Goal: Task Accomplishment & Management: Use online tool/utility

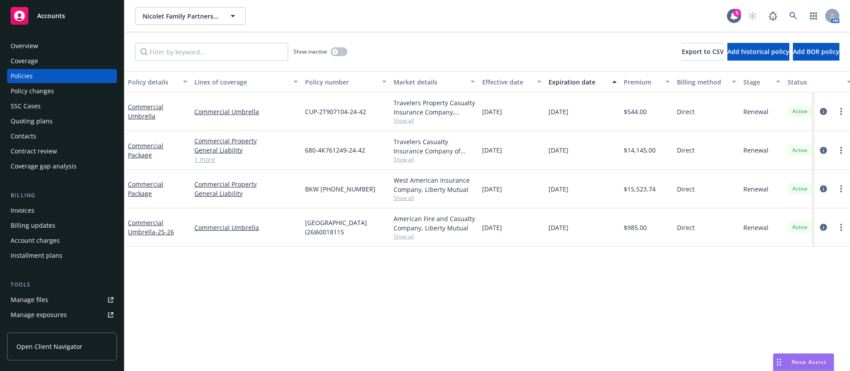
click at [715, 317] on div "Policy details Lines of coverage Policy number Market details Effective date Ex…" at bounding box center [487, 221] width 726 height 300
click at [795, 22] on link at bounding box center [793, 16] width 18 height 18
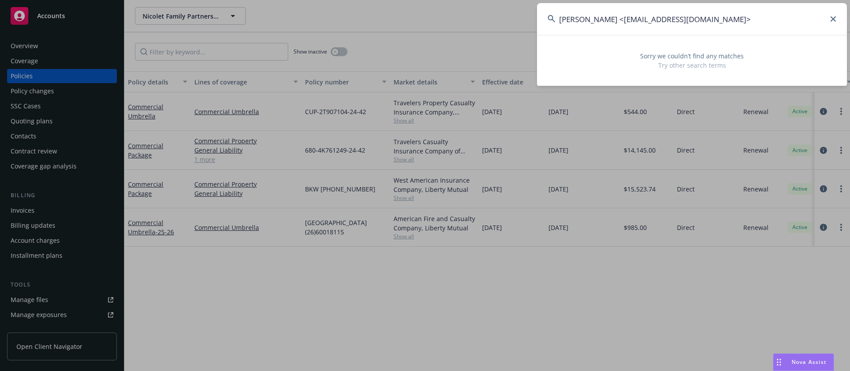
drag, startPoint x: 602, startPoint y: 18, endPoint x: 757, endPoint y: 21, distance: 155.4
click at [757, 21] on input "Rafael Griffin <rgriffin@cancersupport.net>" at bounding box center [692, 19] width 310 height 32
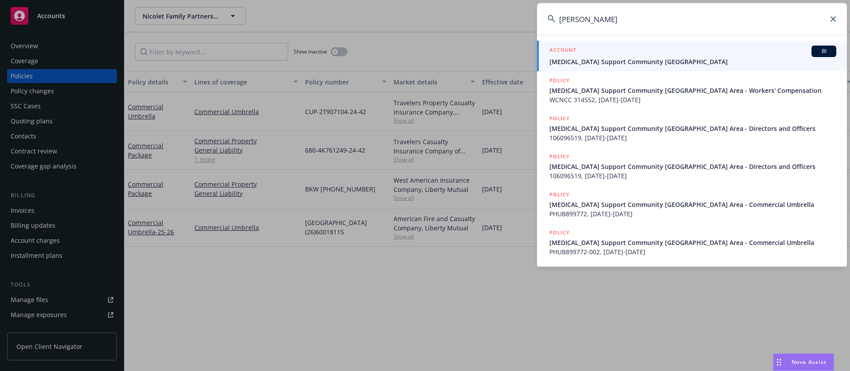
type input "Rafael Griffin"
click at [662, 55] on div "ACCOUNT BI" at bounding box center [692, 52] width 287 height 12
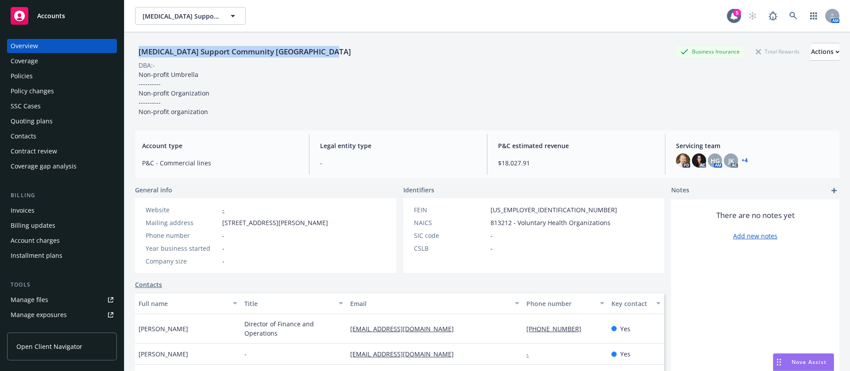
drag, startPoint x: 131, startPoint y: 52, endPoint x: 361, endPoint y: 54, distance: 230.2
click at [361, 54] on div "Cancer Support Community San Francisco Bay Area Business Insurance Total Reward…" at bounding box center [487, 217] width 726 height 371
copy div "Cancer Support Community San Francisco Bay Area"
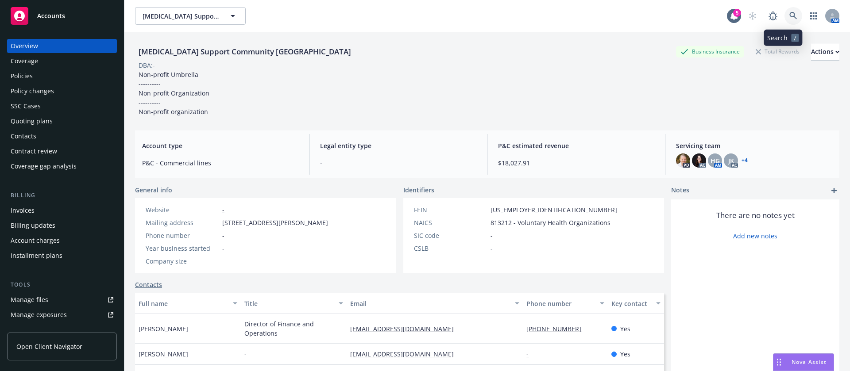
click at [785, 11] on link at bounding box center [793, 16] width 18 height 18
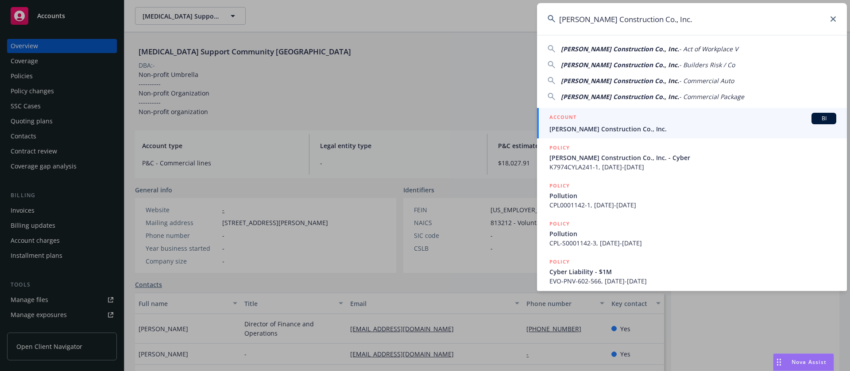
type input "Spiess Construction Co., Inc."
click at [666, 121] on div "ACCOUNT BI" at bounding box center [692, 119] width 287 height 12
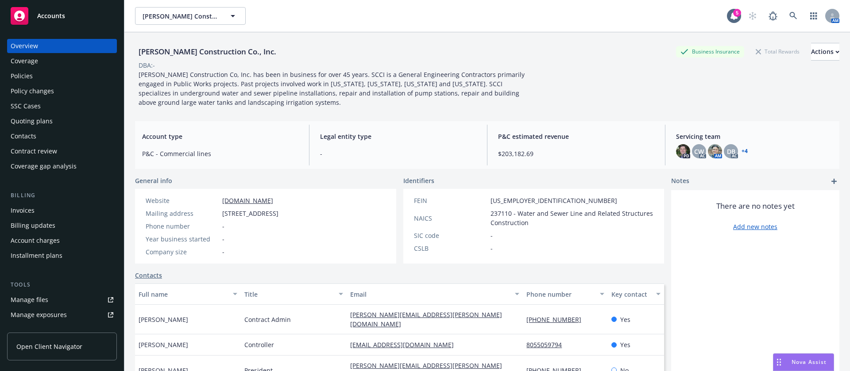
click at [56, 76] on div "Policies" at bounding box center [62, 76] width 103 height 14
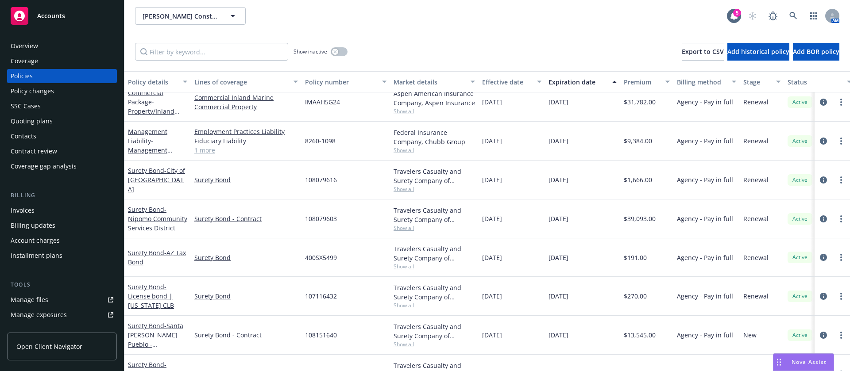
scroll to position [205, 0]
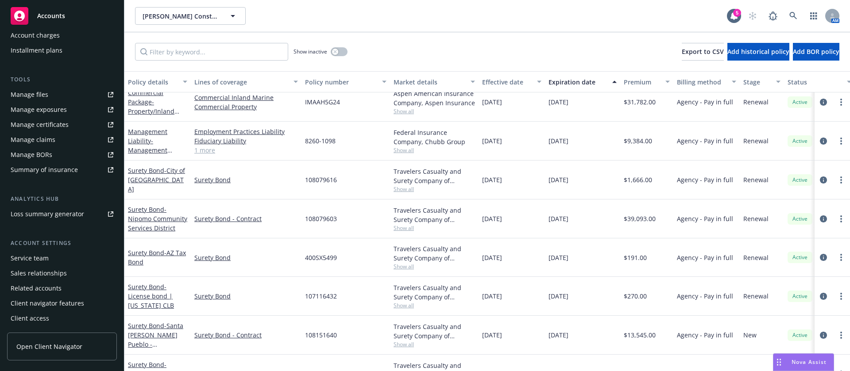
click at [59, 260] on div "Service team" at bounding box center [62, 258] width 103 height 14
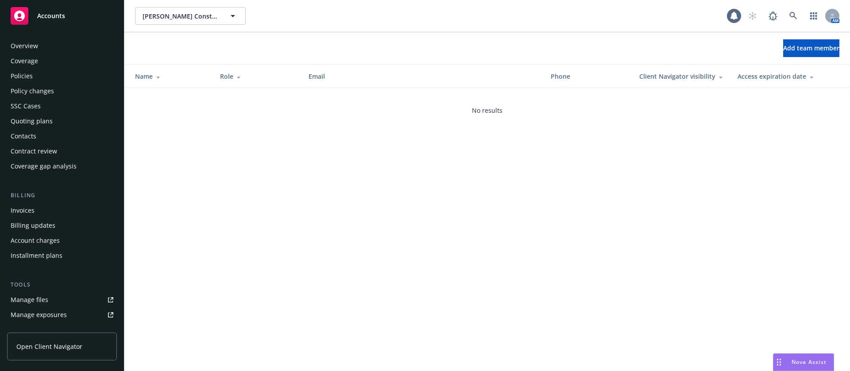
scroll to position [205, 0]
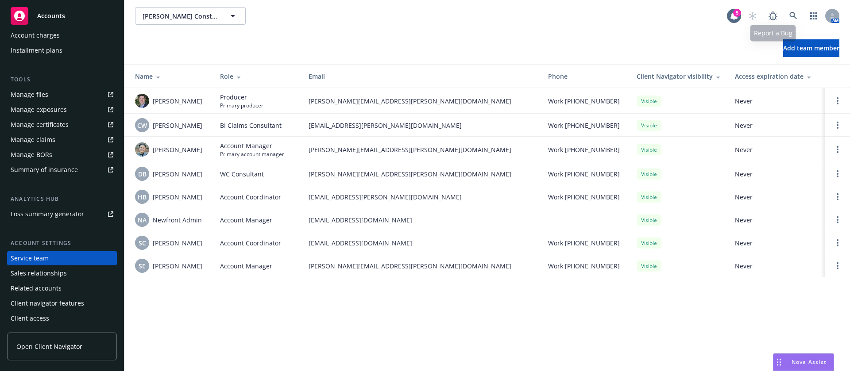
click at [804, 12] on div "AM" at bounding box center [792, 16] width 96 height 18
click at [798, 13] on link at bounding box center [793, 16] width 18 height 18
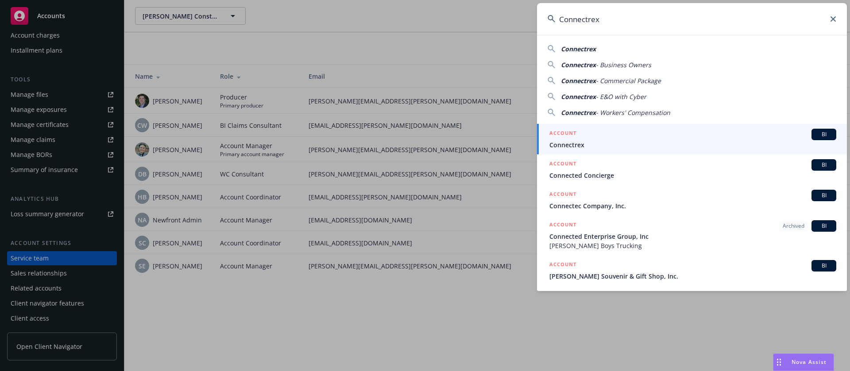
type input "Connectrex"
click at [642, 143] on span "Connectrex" at bounding box center [692, 144] width 287 height 9
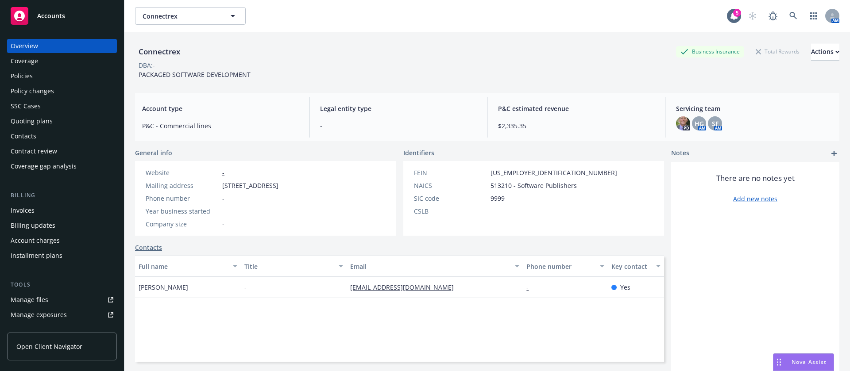
click at [38, 75] on div "Policies" at bounding box center [62, 76] width 103 height 14
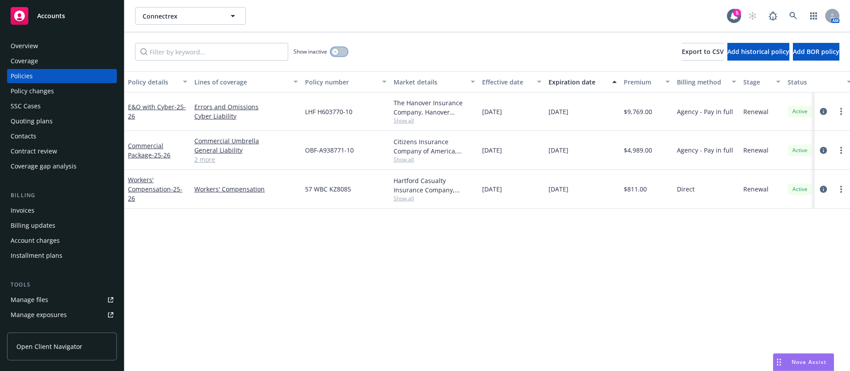
click at [340, 53] on button "button" at bounding box center [339, 51] width 17 height 9
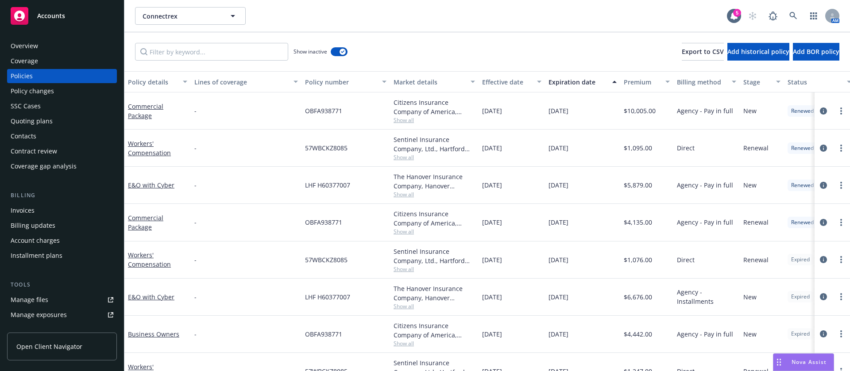
click at [568, 85] on div "Expiration date" at bounding box center [577, 81] width 58 height 9
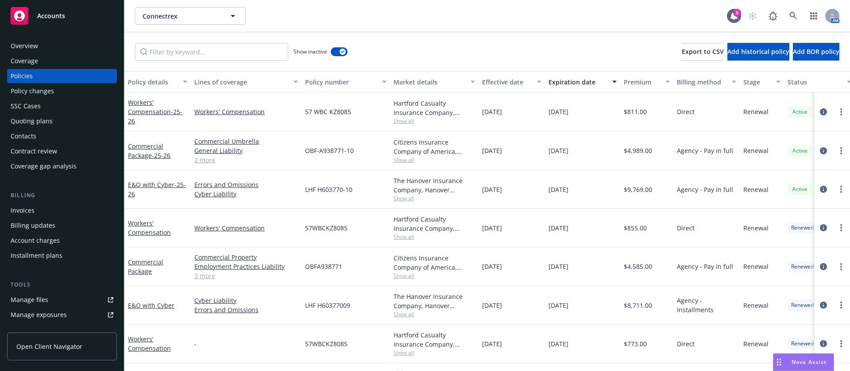
click at [568, 85] on div "Expiration date" at bounding box center [577, 81] width 58 height 9
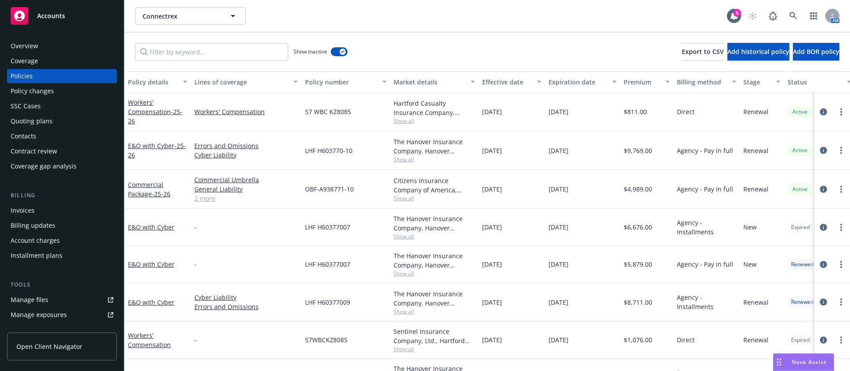
scroll to position [66, 0]
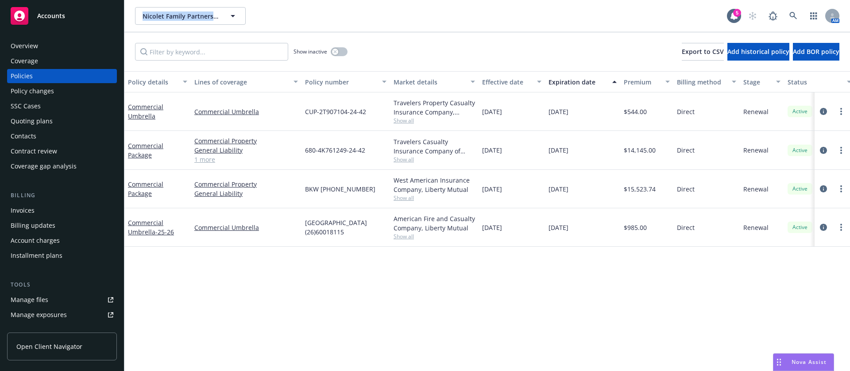
drag, startPoint x: 131, startPoint y: 15, endPoint x: 217, endPoint y: 17, distance: 85.5
click at [218, 17] on div "Nicolet Family Partners, LP Nicolet Family Partners, LP 5 AM" at bounding box center [487, 16] width 726 height 32
copy span "Nicolet Family Partners, L"
click at [299, 290] on div "Policy details Lines of coverage Policy number Market details Effective date Ex…" at bounding box center [487, 221] width 726 height 300
click at [406, 37] on div "Show inactive Export to CSV Add historical policy Add BOR policy" at bounding box center [487, 51] width 726 height 39
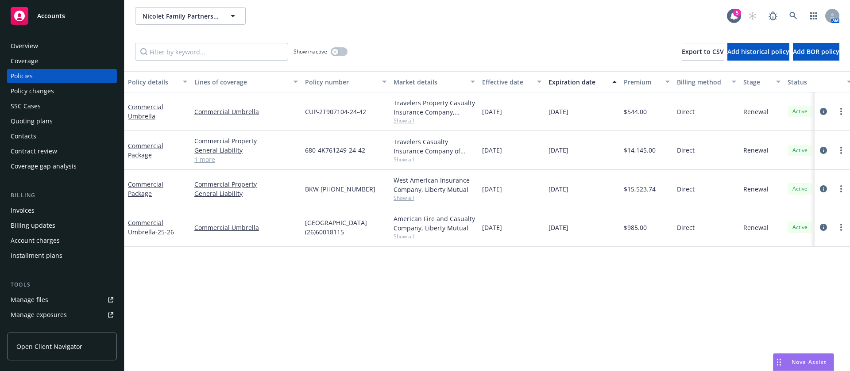
click at [54, 124] on div "Quoting plans" at bounding box center [62, 121] width 103 height 14
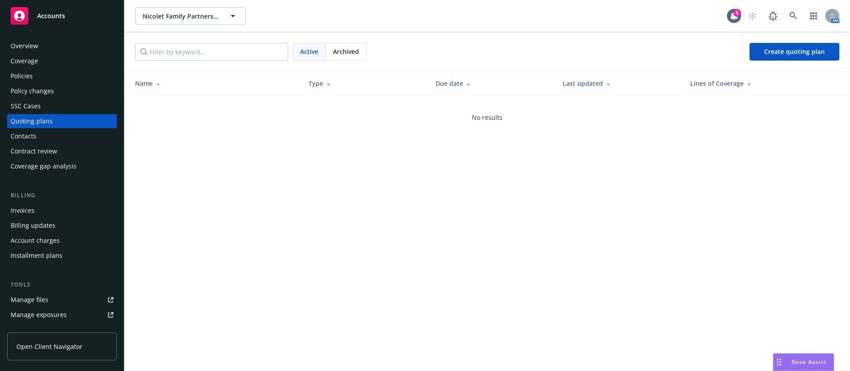
click at [57, 63] on div "Coverage" at bounding box center [62, 61] width 103 height 14
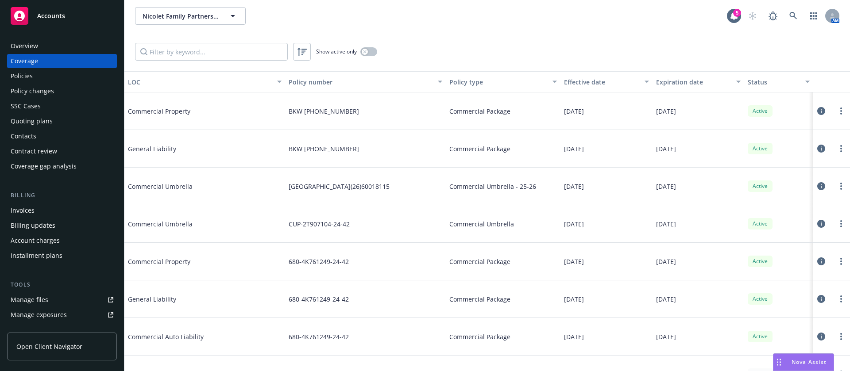
click at [47, 78] on div "Policies" at bounding box center [62, 76] width 103 height 14
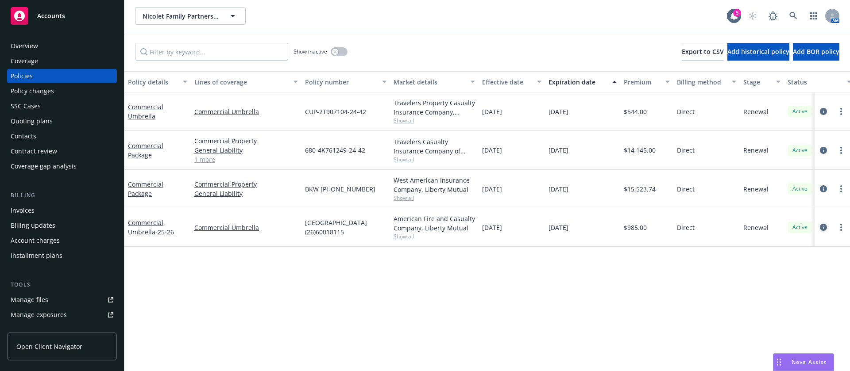
click at [823, 227] on icon "circleInformation" at bounding box center [823, 227] width 7 height 7
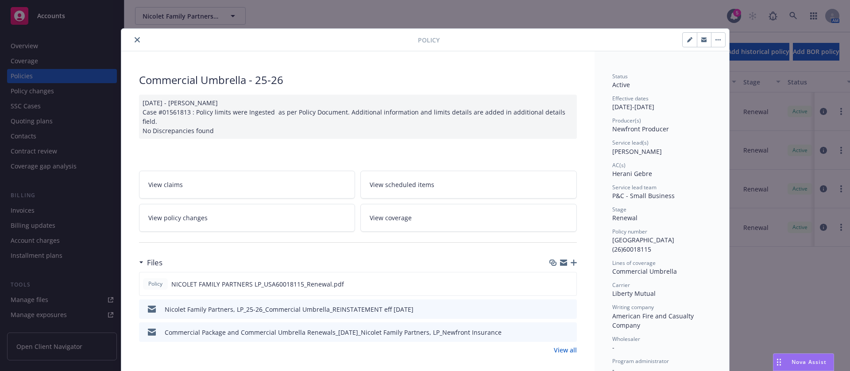
click at [788, 168] on div "Policy Commercial Umbrella - 25-26 04/23/2025 - Venkata Reddy Case #01561813 : …" at bounding box center [425, 185] width 850 height 371
click at [761, 292] on div "Policy Commercial Umbrella - 25-26 04/23/2025 - Venkata Reddy Case #01561813 : …" at bounding box center [425, 185] width 850 height 371
click at [135, 39] on icon "close" at bounding box center [137, 39] width 5 height 5
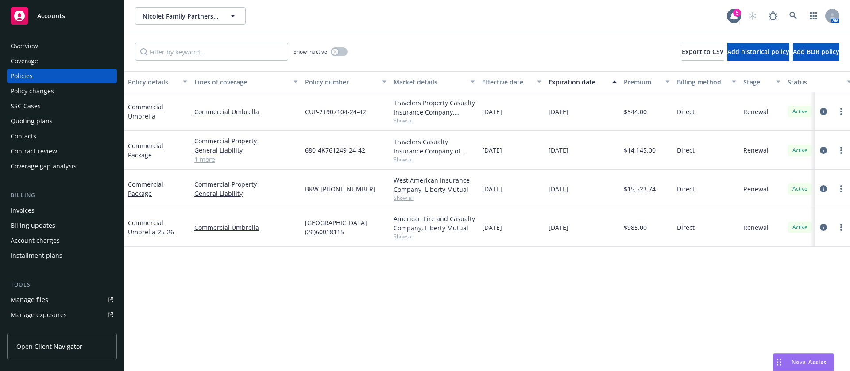
click at [38, 120] on div "Quoting plans" at bounding box center [32, 121] width 42 height 14
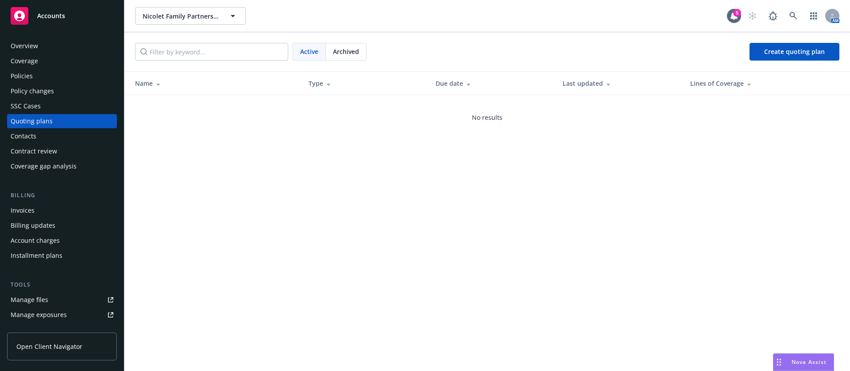
click at [499, 201] on div "Nicolet Family Partners, LP Nicolet Family Partners, LP 5 AM Active Archived Cr…" at bounding box center [487, 185] width 726 height 371
click at [774, 53] on span "Create quoting plan" at bounding box center [794, 51] width 61 height 8
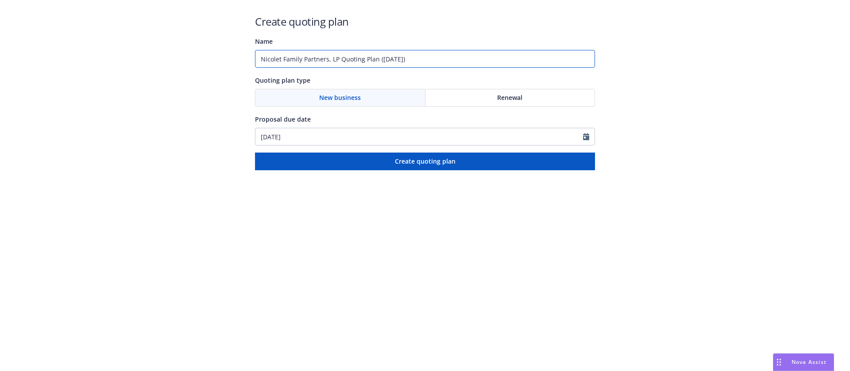
click at [396, 56] on input "Nicolet Family Partners, LP Quoting Plan (2025-08-26)" at bounding box center [425, 59] width 340 height 18
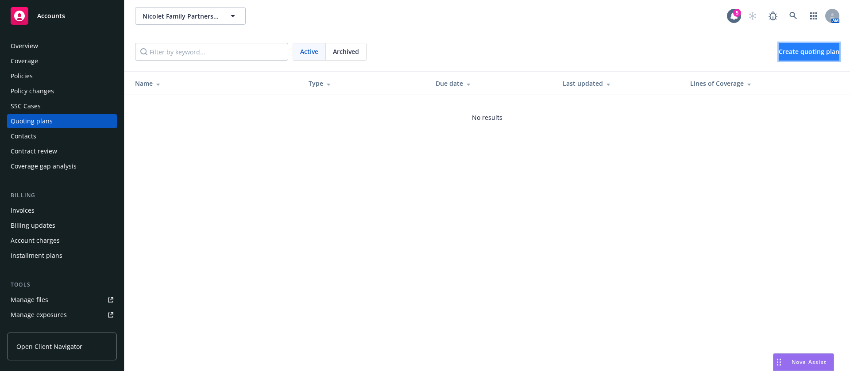
click at [784, 50] on span "Create quoting plan" at bounding box center [809, 51] width 61 height 8
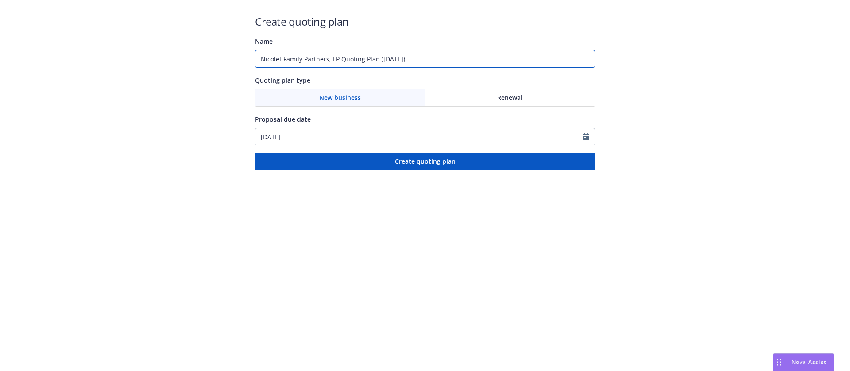
click at [322, 62] on input "Nicolet Family Partners, LP Quoting Plan ([DATE])" at bounding box center [425, 59] width 340 height 18
click at [425, 62] on input "Nicolet Family Partners, LP Quoting Plan ([DATE])" at bounding box center [425, 59] width 340 height 18
click at [240, 170] on html "Create quoting plan Name [PERSON_NAME] Family Partners, LP Quoting Plan ([DATE]…" at bounding box center [425, 85] width 850 height 170
click at [417, 55] on input "Nicolet Family Partners, LP Quoting Plan ([DATE])" at bounding box center [425, 59] width 340 height 18
drag, startPoint x: 340, startPoint y: 61, endPoint x: 487, endPoint y: 55, distance: 147.1
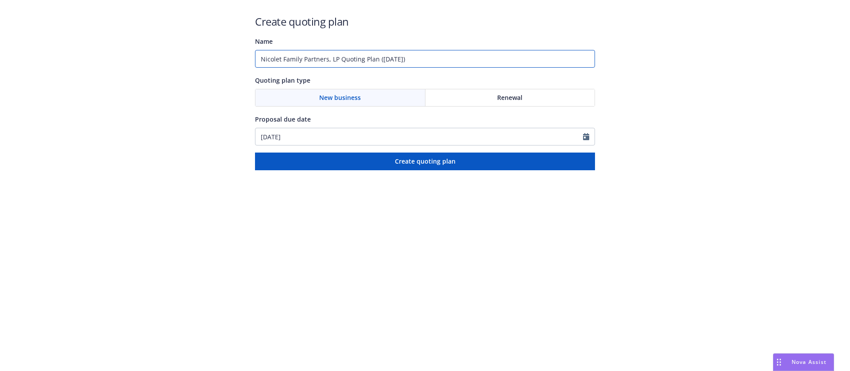
click at [487, 55] on input "Nicolet Family Partners, LP Quoting Plan ([DATE])" at bounding box center [425, 59] width 340 height 18
paste input "[PERSON_NAME]"
type input "Nicolet Family Partners, LP -"
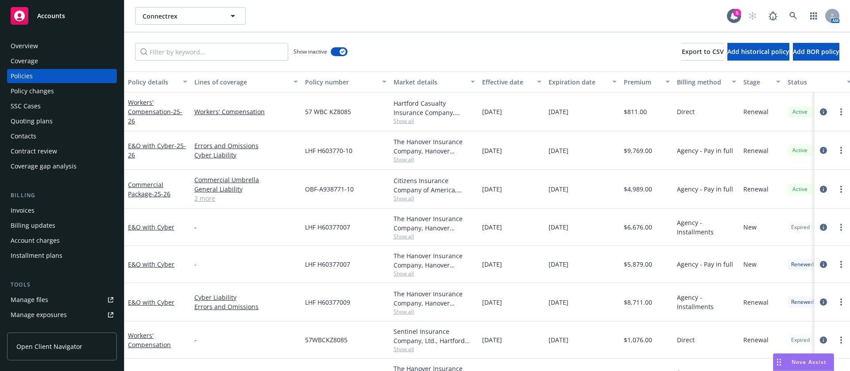
click at [38, 141] on div "Contacts" at bounding box center [62, 136] width 103 height 14
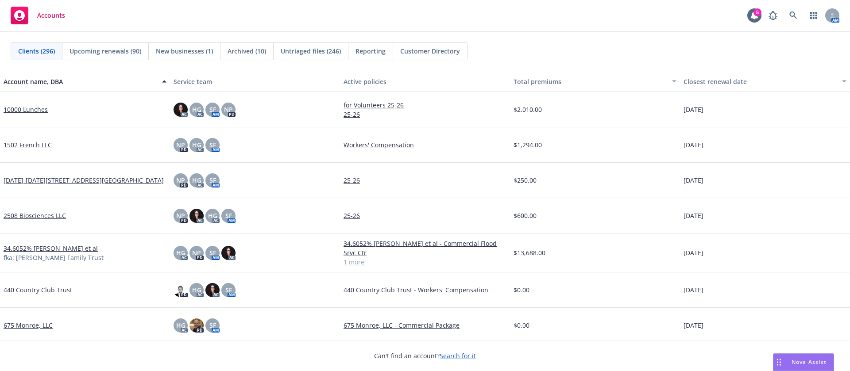
click at [162, 23] on div "Accounts 5 AM" at bounding box center [425, 16] width 850 height 32
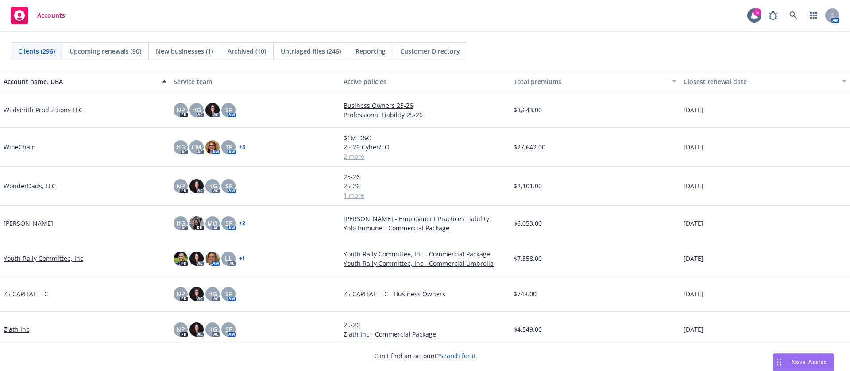
scroll to position [10242, 0]
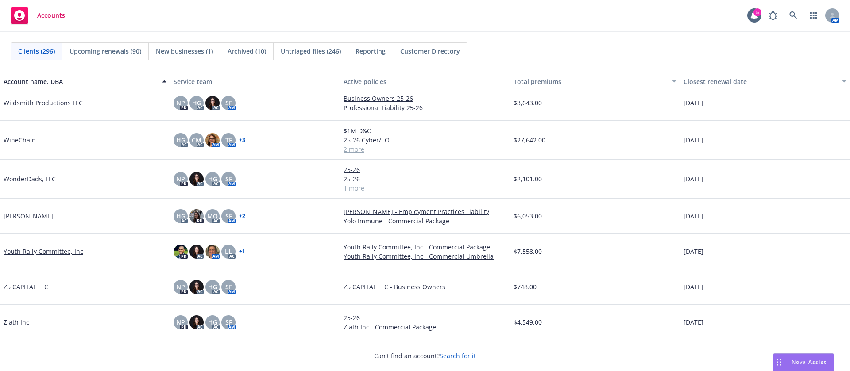
click at [85, 48] on span "Upcoming renewals (90)" at bounding box center [106, 50] width 72 height 9
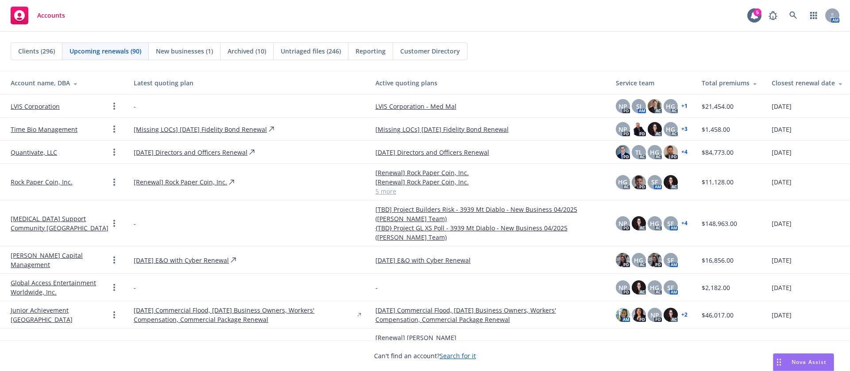
click at [186, 52] on span "New businesses (1)" at bounding box center [184, 50] width 57 height 9
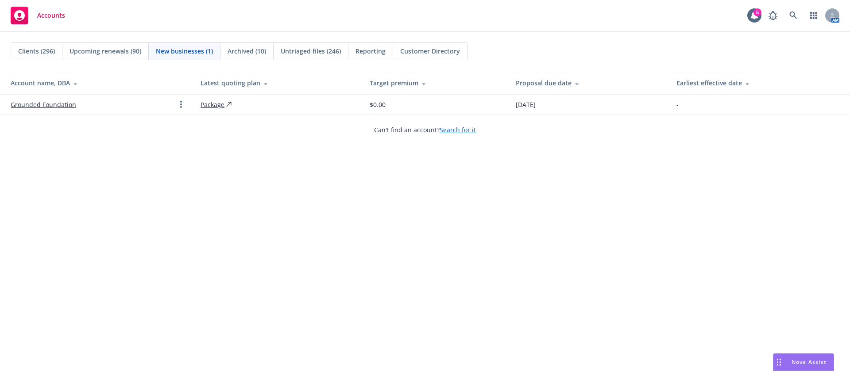
click at [41, 48] on span "Clients (296)" at bounding box center [36, 50] width 37 height 9
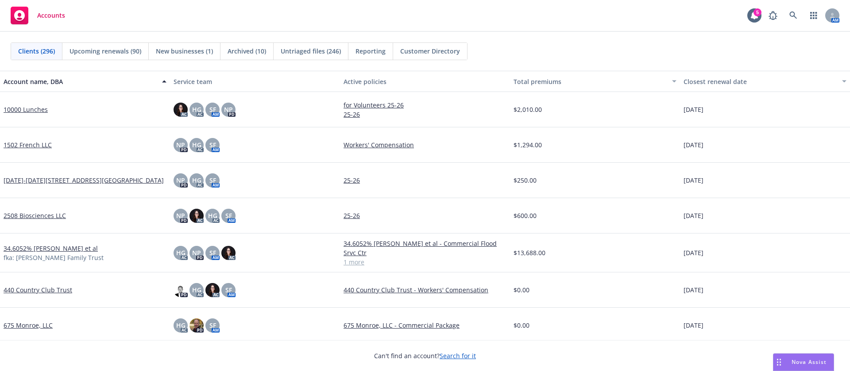
click at [244, 189] on div "NP PD HG AC SF AM" at bounding box center [255, 180] width 170 height 35
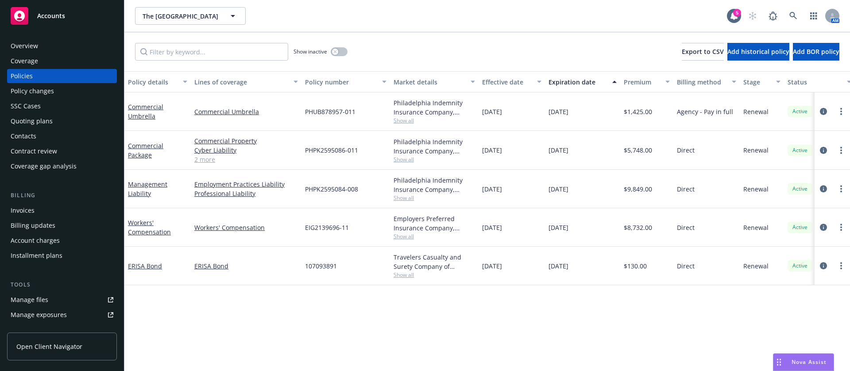
click at [406, 117] on span "Show all" at bounding box center [434, 121] width 81 height 8
click at [366, 104] on div "PHUB878957-011" at bounding box center [345, 112] width 89 height 39
drag, startPoint x: 160, startPoint y: 123, endPoint x: 133, endPoint y: 104, distance: 32.9
click at [133, 104] on div "Commercial Umbrella" at bounding box center [157, 112] width 66 height 39
click at [168, 112] on div "Commercial Umbrella" at bounding box center [157, 111] width 59 height 19
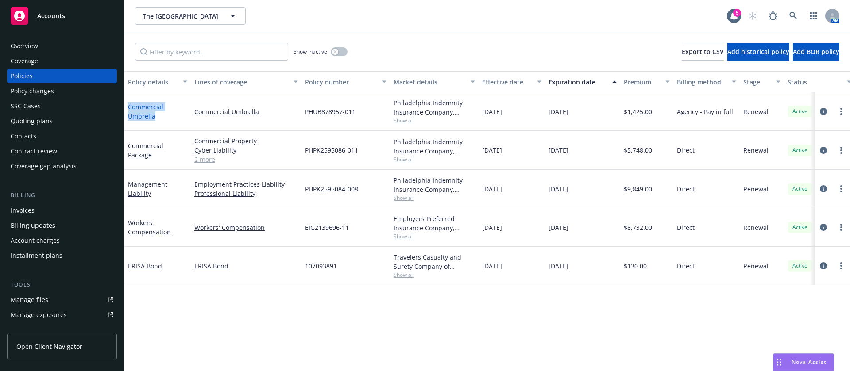
drag, startPoint x: 167, startPoint y: 116, endPoint x: 128, endPoint y: 106, distance: 40.0
click at [128, 106] on div "Commercial Umbrella" at bounding box center [157, 111] width 59 height 19
copy link "Commercial Umbrella"
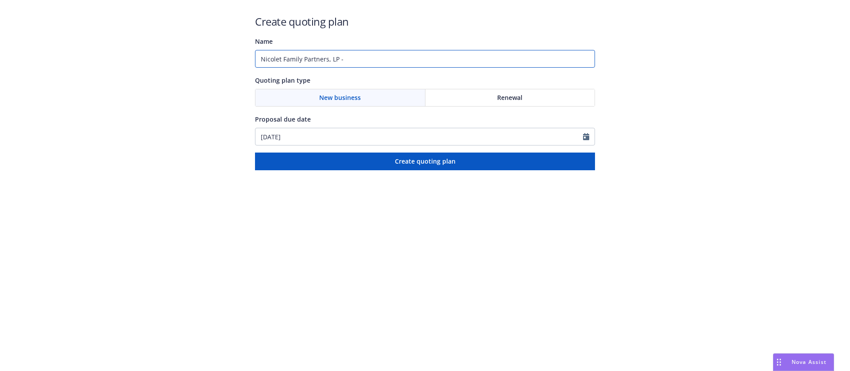
paste input "Excess Liability Policy"
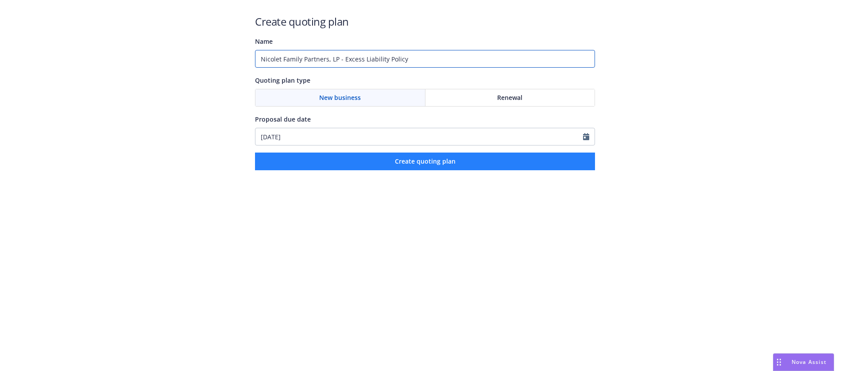
type input "Nicolet Family Partners, LP - Excess Liability Policy"
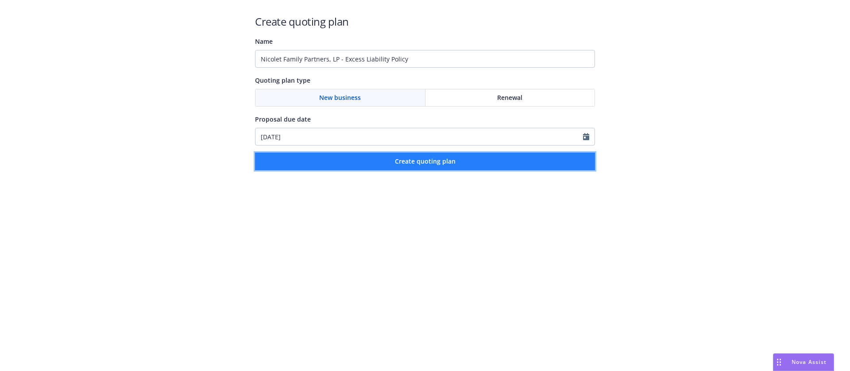
click at [389, 161] on button "Create quoting plan" at bounding box center [425, 162] width 340 height 18
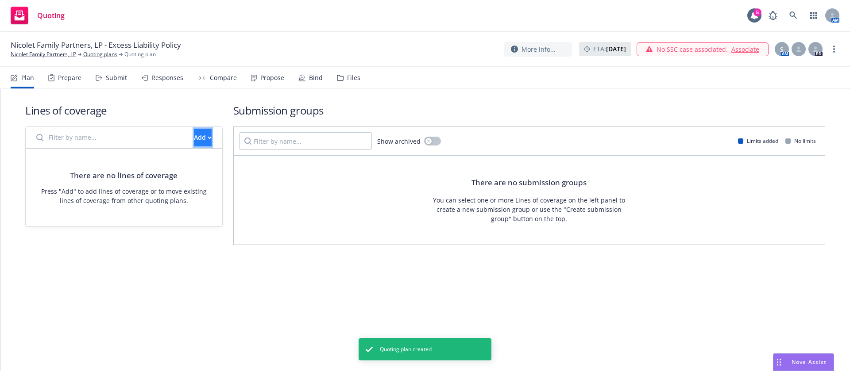
click at [194, 135] on button "Add" at bounding box center [203, 138] width 18 height 18
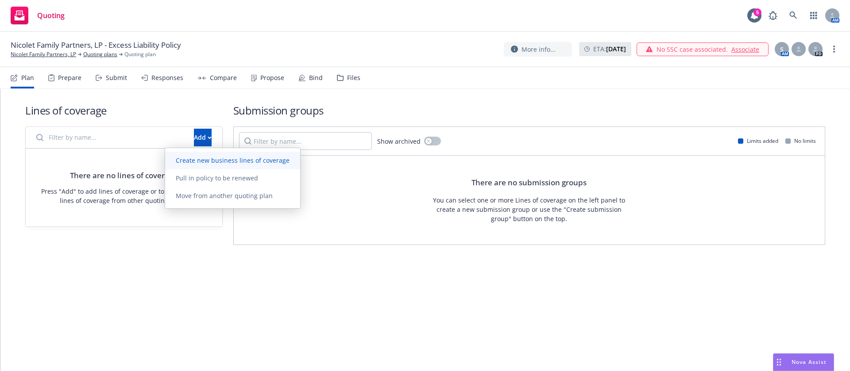
click at [270, 162] on span "Create new business lines of coverage" at bounding box center [232, 160] width 135 height 8
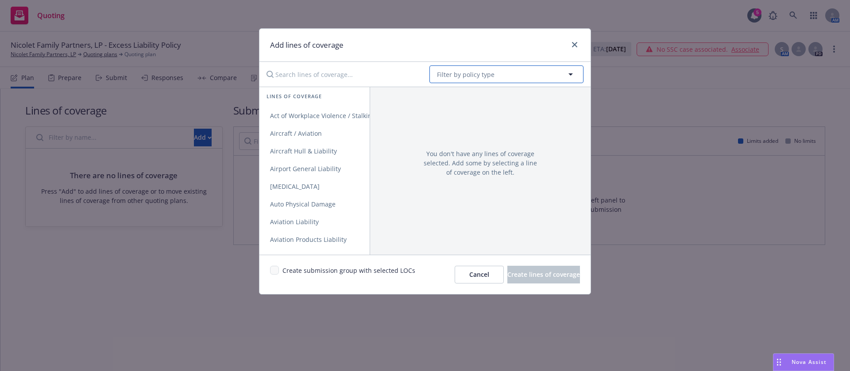
click at [462, 71] on span "Filter by policy type" at bounding box center [466, 74] width 58 height 9
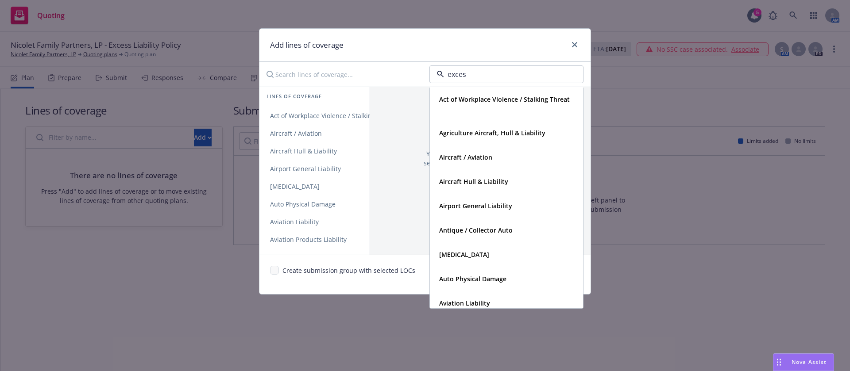
type input "excess"
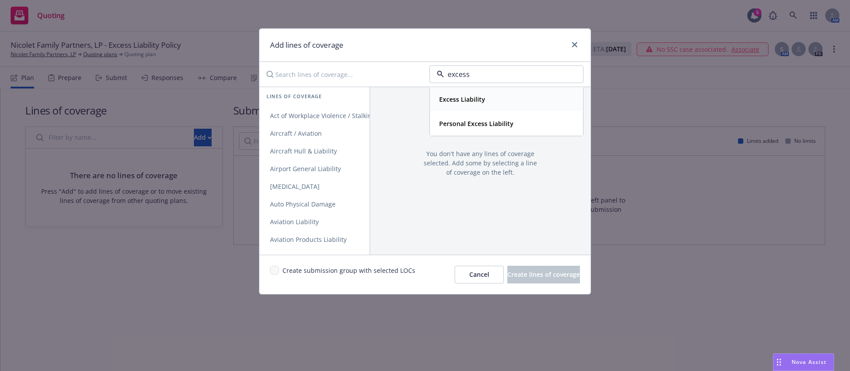
click at [495, 100] on div "Excess Liability" at bounding box center [507, 99] width 142 height 13
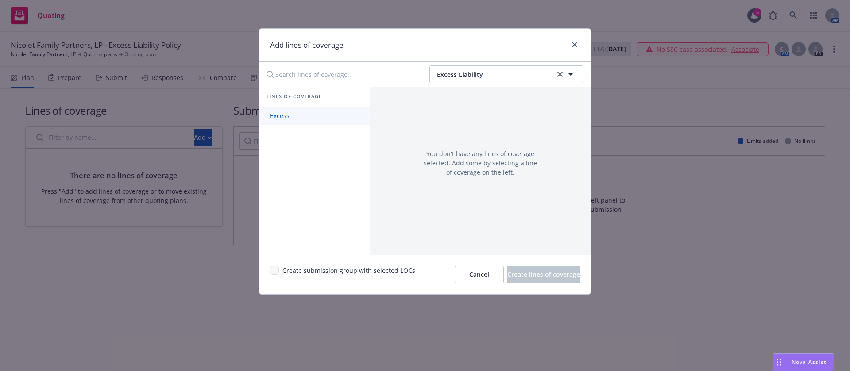
click at [331, 112] on link "Excess" at bounding box center [314, 116] width 110 height 18
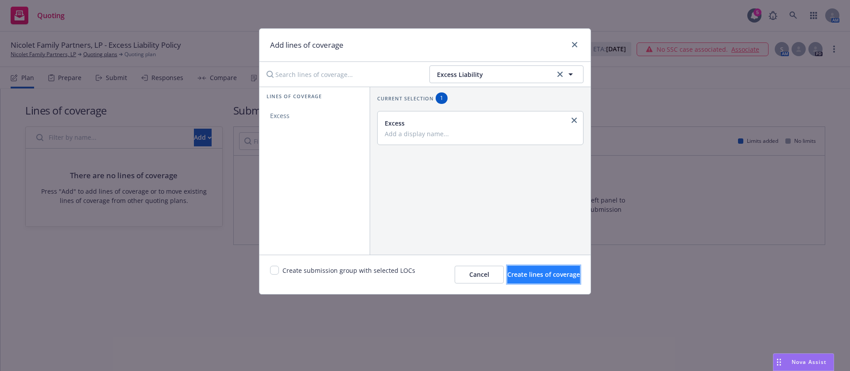
click at [544, 278] on span "Create lines of coverage" at bounding box center [543, 274] width 73 height 8
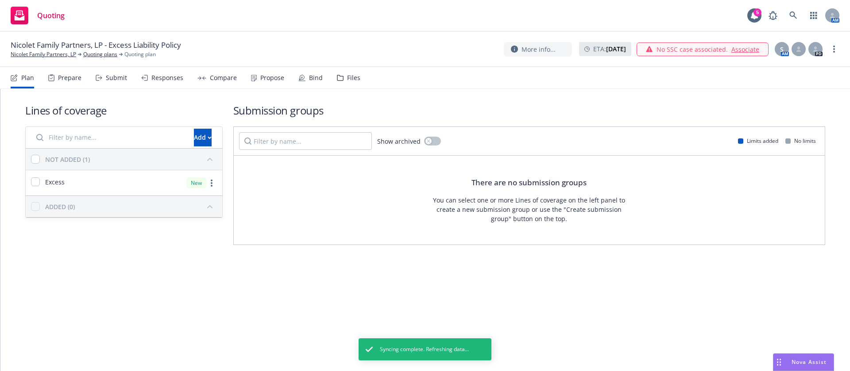
click at [108, 78] on div "Submit" at bounding box center [116, 77] width 21 height 7
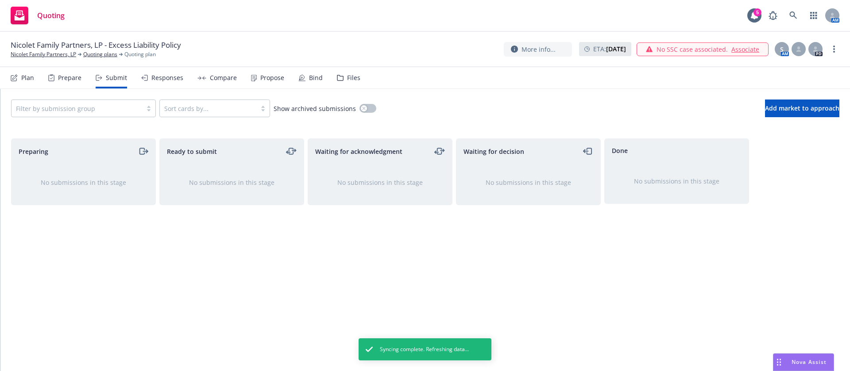
click at [103, 104] on div "Filter by submission group" at bounding box center [83, 109] width 145 height 18
click at [18, 81] on div "Plan" at bounding box center [22, 77] width 23 height 21
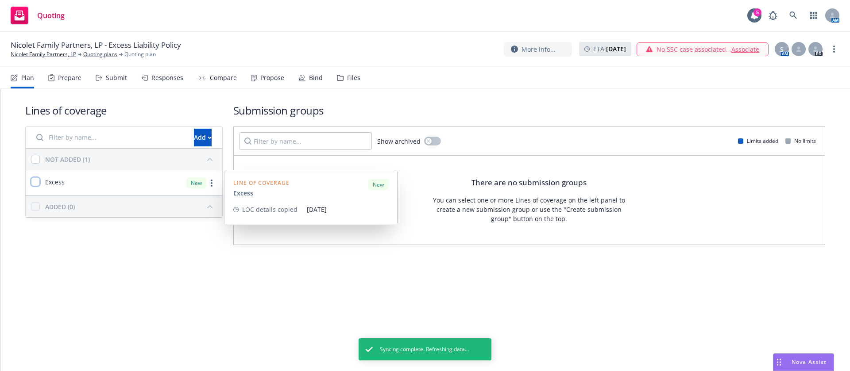
click at [34, 179] on input "checkbox" at bounding box center [35, 182] width 9 height 9
checkbox input "true"
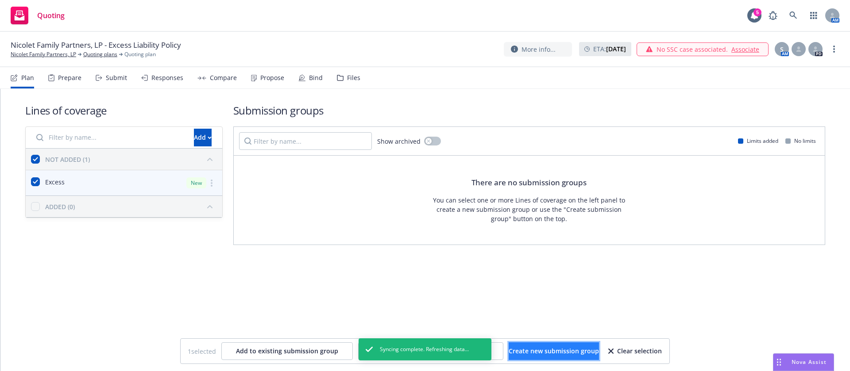
click at [548, 355] on span "Create new submission group" at bounding box center [554, 351] width 90 height 8
checkbox input "false"
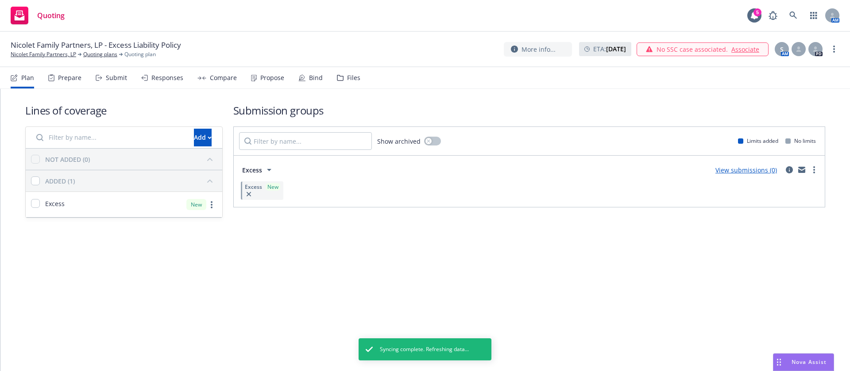
click at [58, 80] on div "Prepare" at bounding box center [69, 77] width 23 height 7
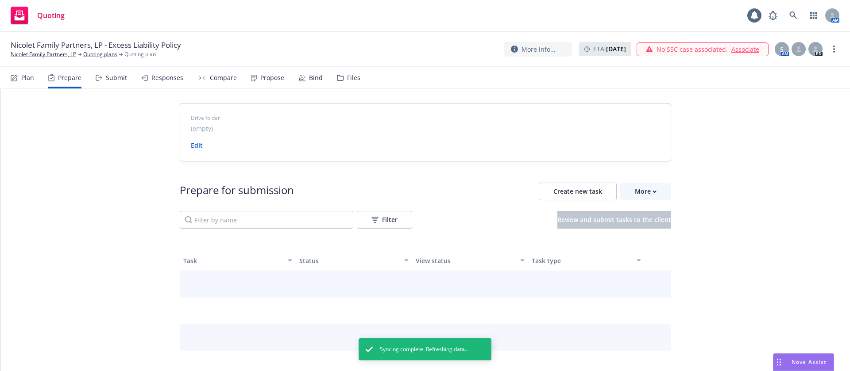
click at [102, 80] on div "Submit" at bounding box center [111, 77] width 31 height 21
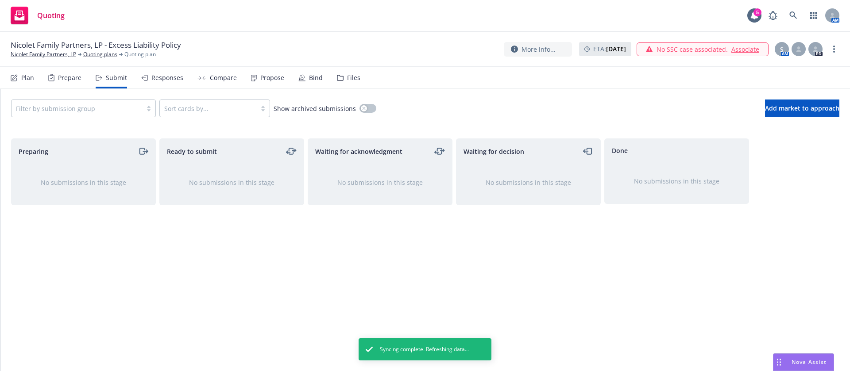
click at [90, 112] on div at bounding box center [77, 108] width 122 height 11
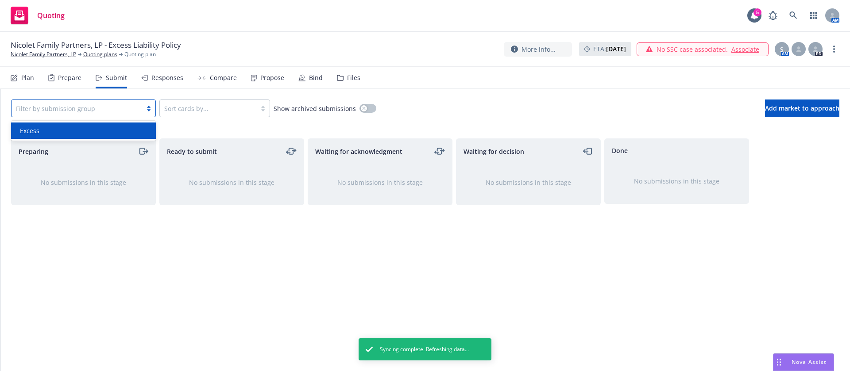
click at [85, 131] on div "Excess" at bounding box center [83, 130] width 134 height 9
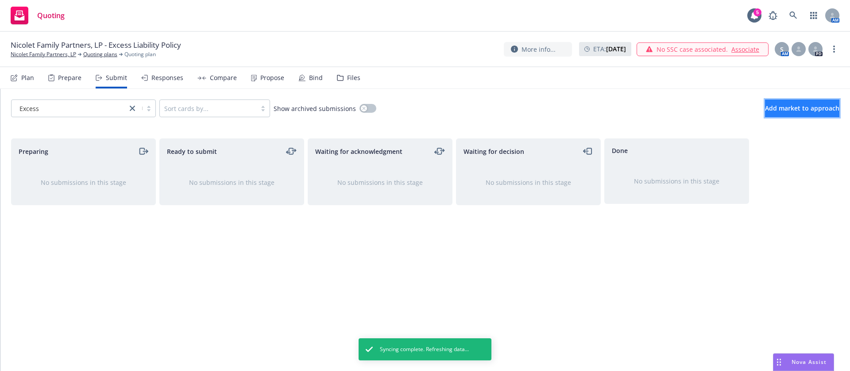
click at [776, 103] on button "Add market to approach" at bounding box center [802, 109] width 74 height 18
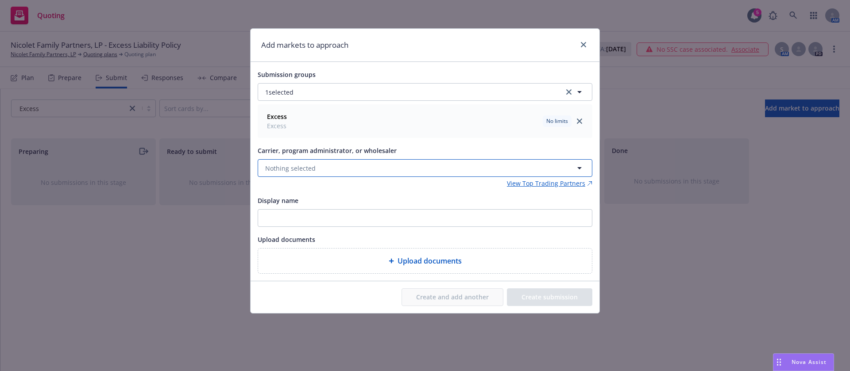
click at [386, 168] on button "Nothing selected" at bounding box center [425, 168] width 335 height 18
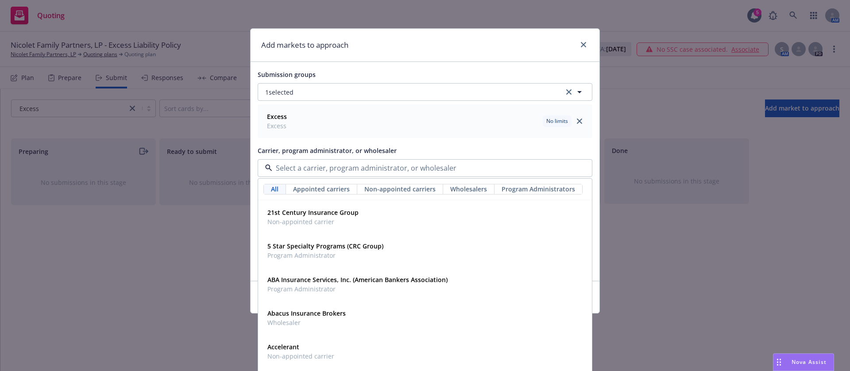
paste input "Nautilus Insurance Company (AM"
type input "Nautilus Insurance Company (AM"
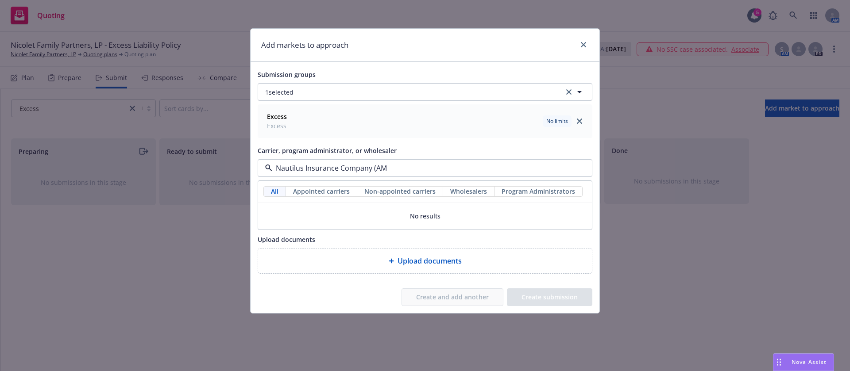
drag, startPoint x: 404, startPoint y: 163, endPoint x: 351, endPoint y: 169, distance: 53.5
click at [339, 166] on input "Nautilus Insurance Company (AM" at bounding box center [423, 168] width 302 height 11
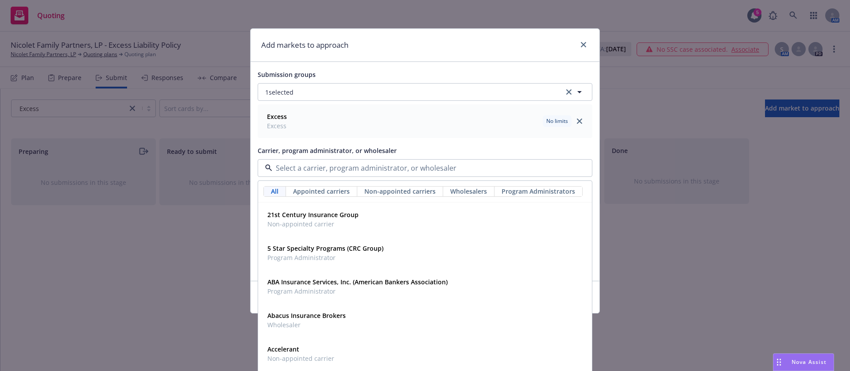
click at [397, 178] on div "Carrier, program administrator, or wholesaler All Appointed carriers Non-appoin…" at bounding box center [425, 166] width 335 height 43
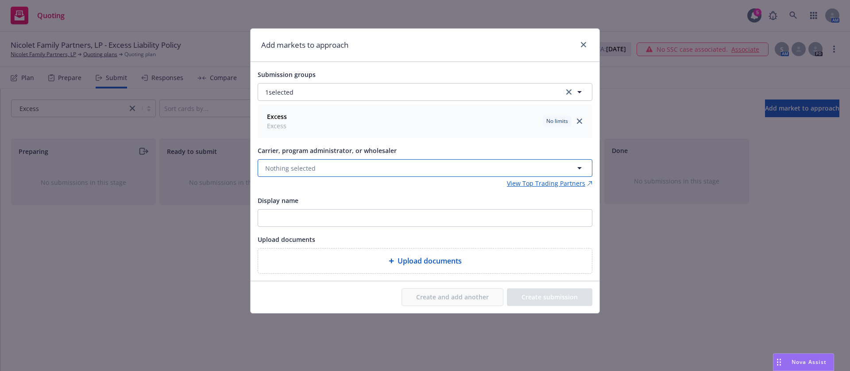
click at [391, 168] on button "Nothing selected" at bounding box center [425, 168] width 335 height 18
paste input "Nautilus Insurance Company (AM"
type input "Nautilus Insurance Company (AM"
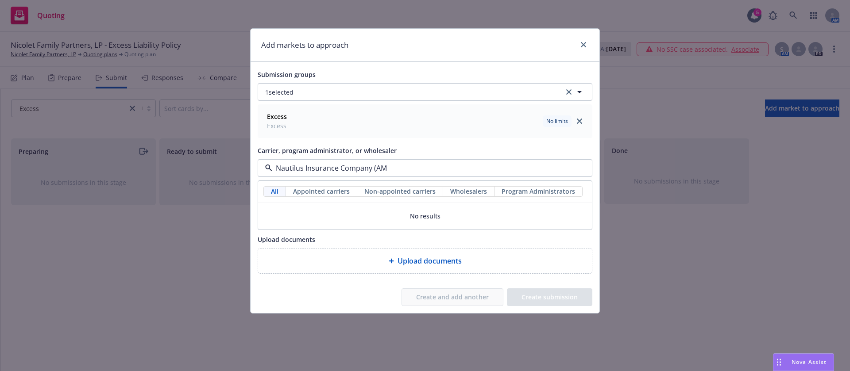
drag, startPoint x: 374, startPoint y: 167, endPoint x: 429, endPoint y: 166, distance: 54.9
click at [429, 166] on input "Nautilus Insurance Company (AM" at bounding box center [423, 168] width 302 height 11
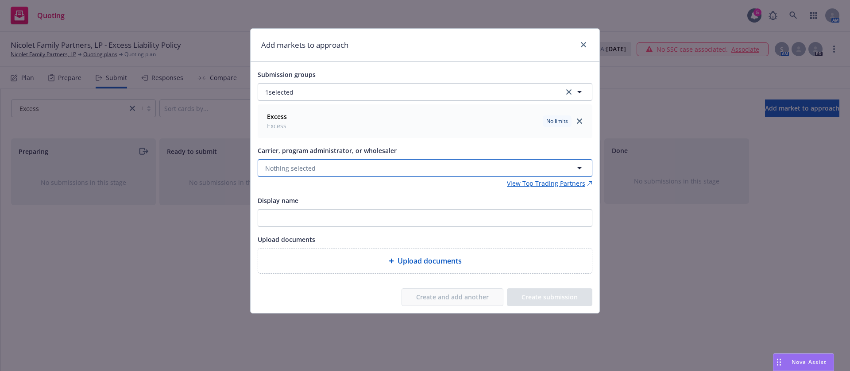
click at [340, 165] on button "Nothing selected" at bounding box center [425, 168] width 335 height 18
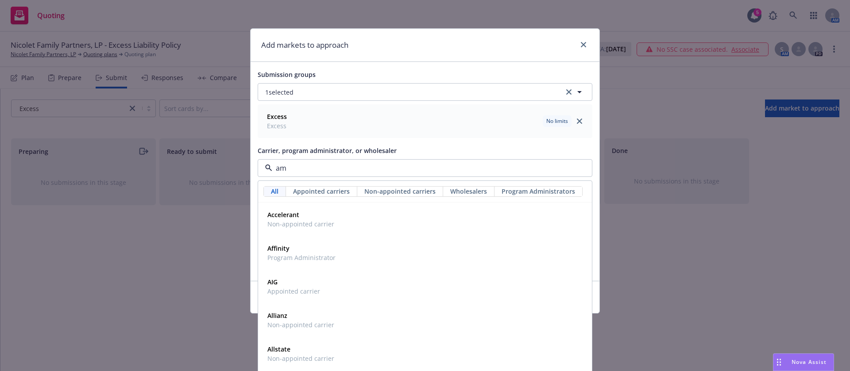
type input "amw"
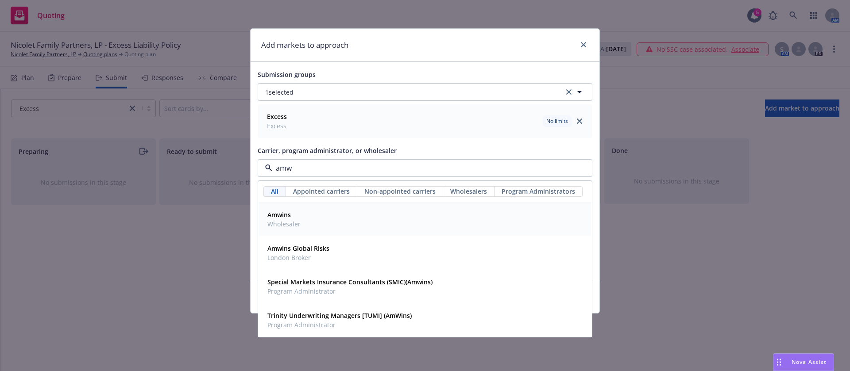
click at [316, 216] on div "Amwins Wholesaler" at bounding box center [425, 220] width 322 height 22
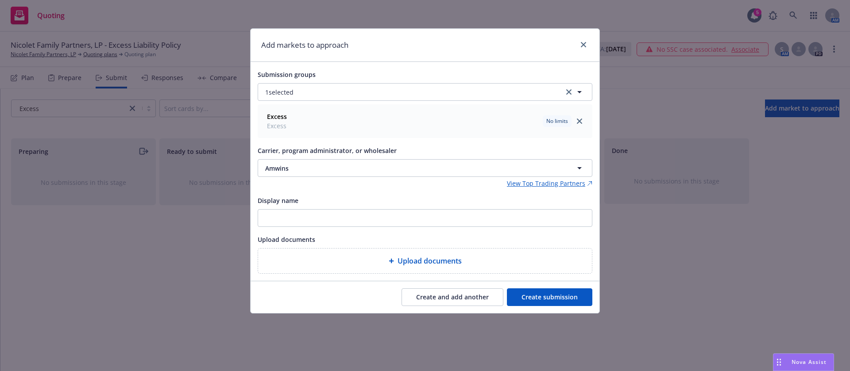
click at [559, 298] on button "Create submission" at bounding box center [549, 298] width 85 height 18
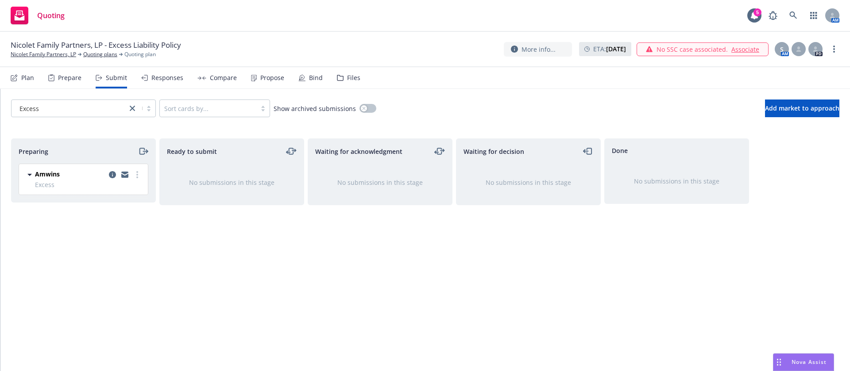
click at [137, 181] on span "Excess" at bounding box center [89, 184] width 108 height 9
click at [137, 176] on icon "more" at bounding box center [137, 174] width 2 height 7
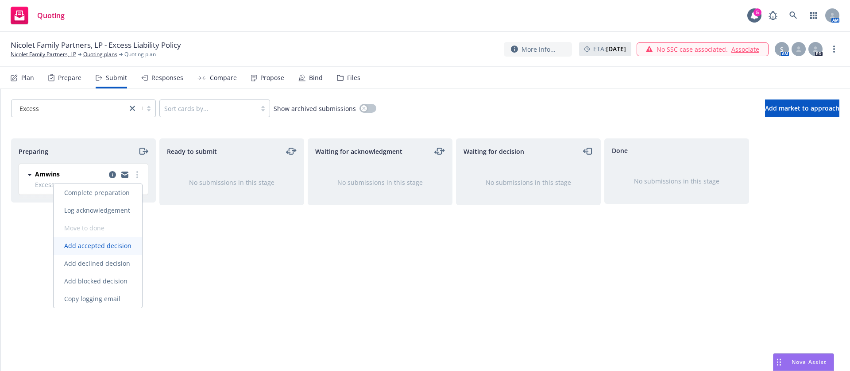
click at [113, 248] on span "Add accepted decision" at bounding box center [98, 246] width 89 height 8
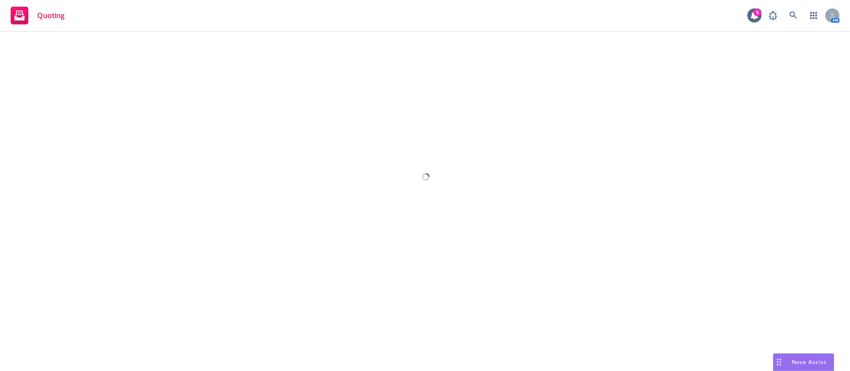
select select "12"
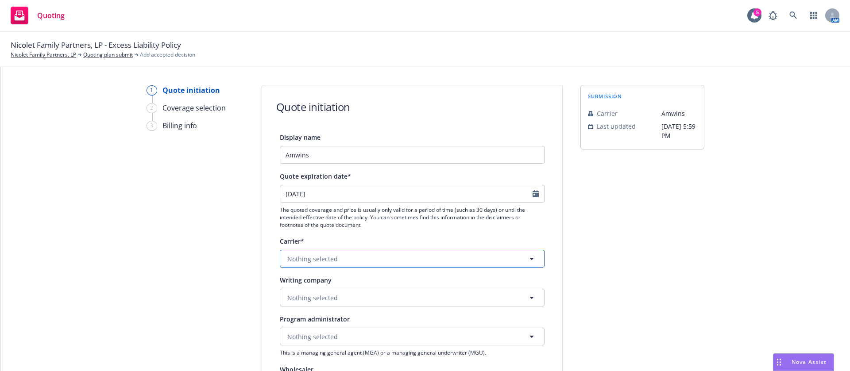
click at [394, 260] on button "Nothing selected" at bounding box center [412, 259] width 265 height 18
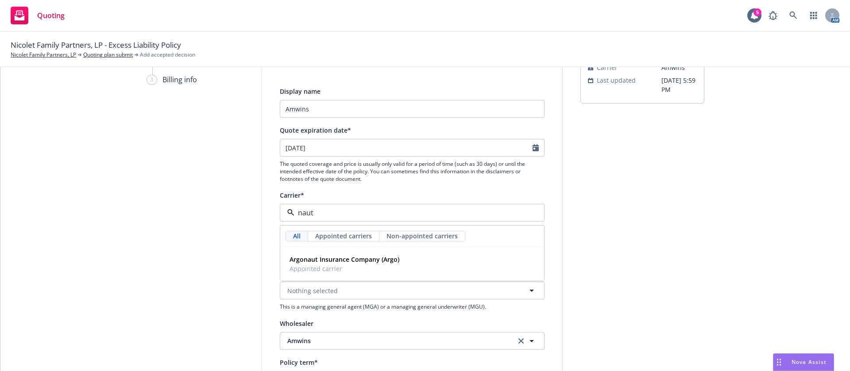
scroll to position [66, 0]
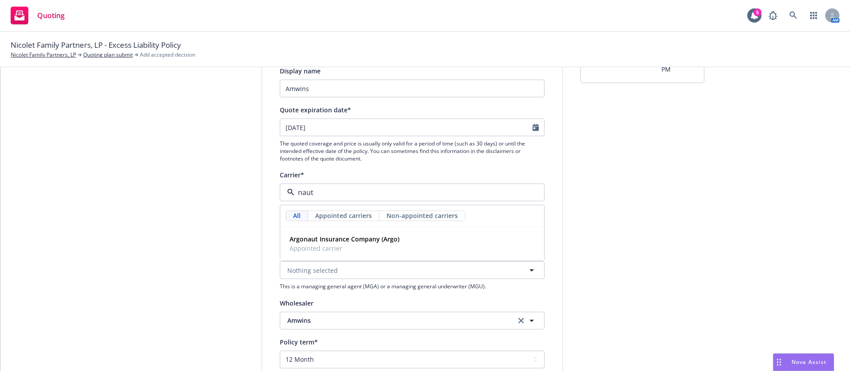
drag, startPoint x: 323, startPoint y: 192, endPoint x: 273, endPoint y: 189, distance: 50.1
click at [273, 189] on div "Display name [PERSON_NAME] Quote expiration date* [DATE] The quoted coverage an…" at bounding box center [412, 312] width 300 height 493
type input "amwinf"
click at [181, 279] on div "1 Quote initiation 2 Coverage selection 3 Billing info" at bounding box center [195, 316] width 97 height 594
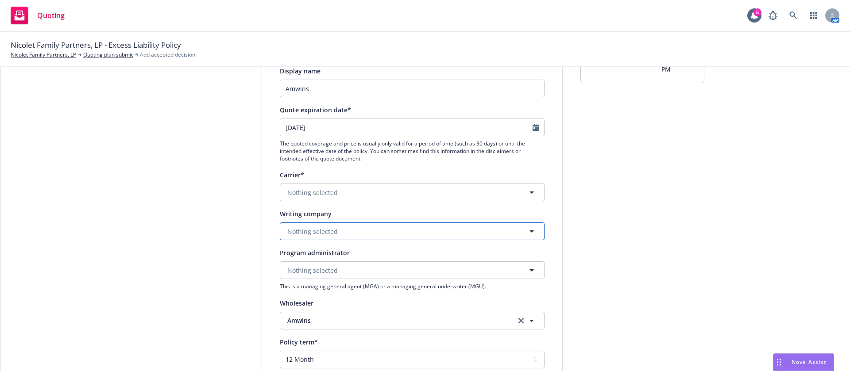
click at [317, 230] on span "Nothing selected" at bounding box center [312, 231] width 50 height 9
drag, startPoint x: 317, startPoint y: 231, endPoint x: 242, endPoint y: 224, distance: 74.7
click at [242, 224] on div "1 Quote initiation 2 Coverage selection 3 Billing info Quote initiation Display…" at bounding box center [425, 316] width 828 height 594
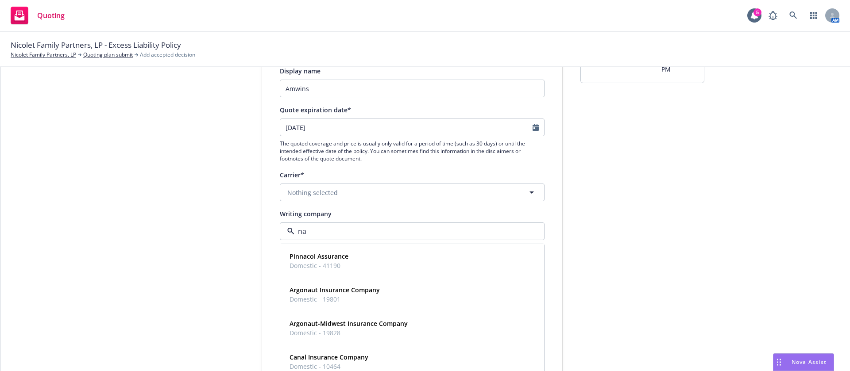
type input "nau"
click at [363, 327] on strong "Nautilus Insurance Company" at bounding box center [334, 324] width 88 height 8
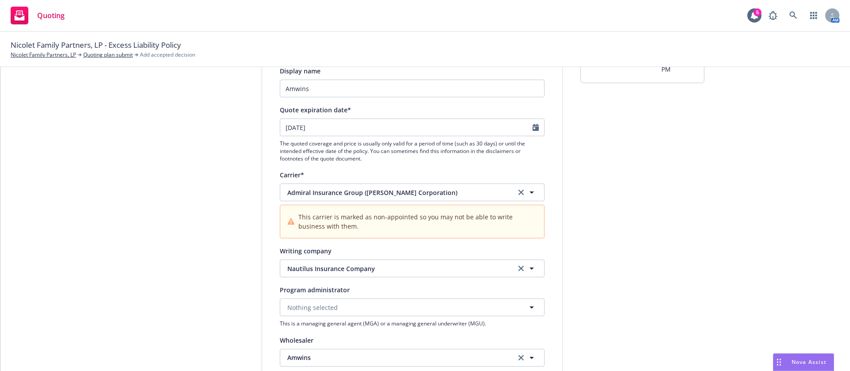
click at [178, 236] on div "1 Quote initiation 2 Coverage selection 3 Billing info" at bounding box center [195, 334] width 97 height 631
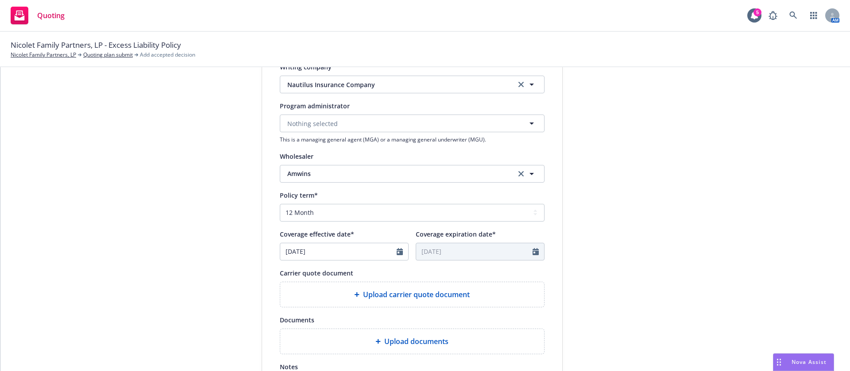
scroll to position [266, 0]
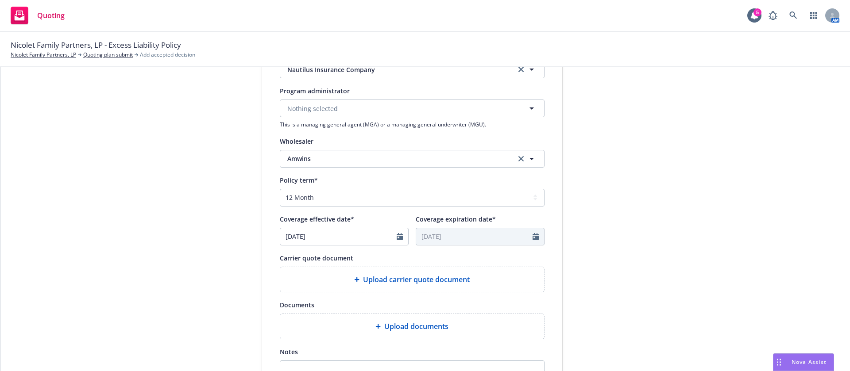
click at [363, 282] on span "Upload carrier quote document" at bounding box center [416, 279] width 107 height 11
click at [367, 283] on span "Upload carrier quote document" at bounding box center [416, 279] width 107 height 11
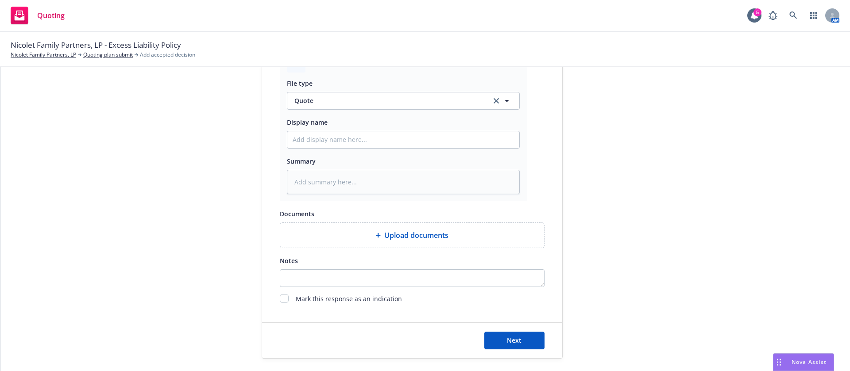
scroll to position [491, 0]
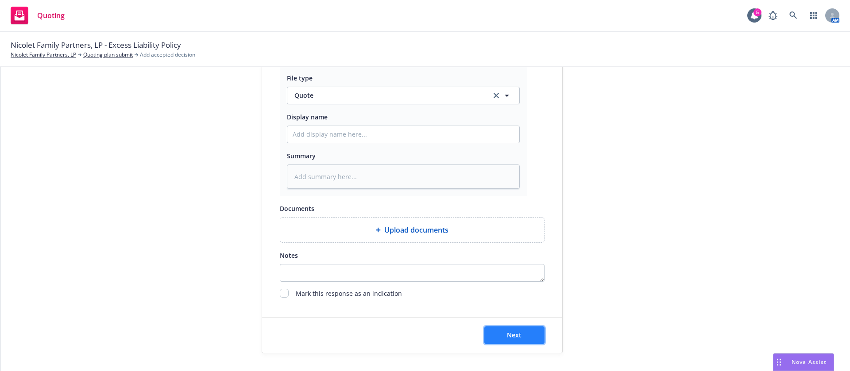
click at [513, 342] on button "Next" at bounding box center [514, 336] width 60 height 18
type textarea "x"
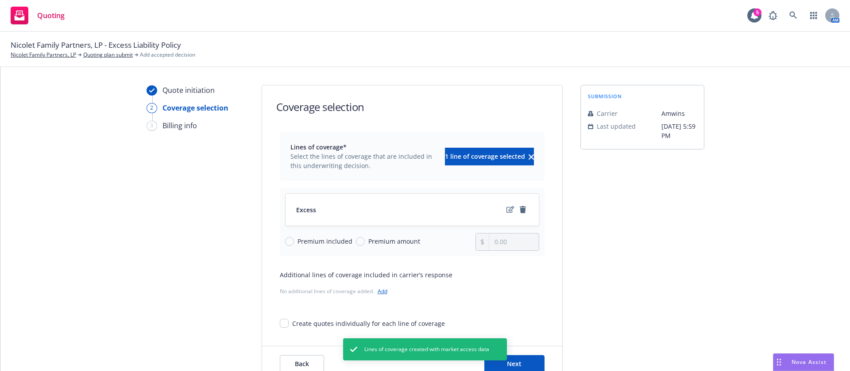
scroll to position [29, 0]
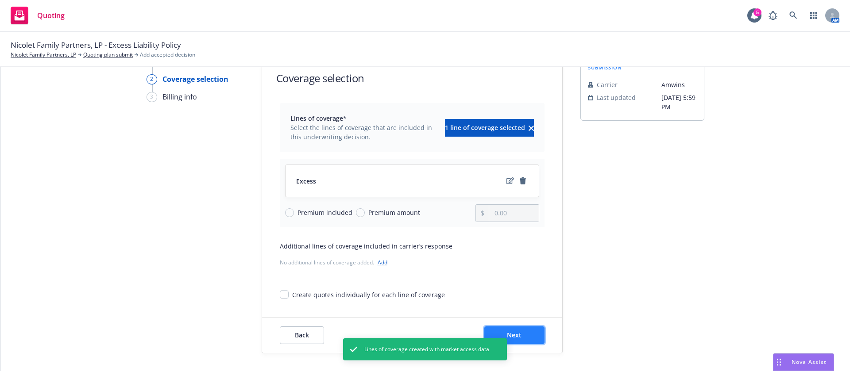
click at [523, 336] on button "Next" at bounding box center [514, 336] width 60 height 18
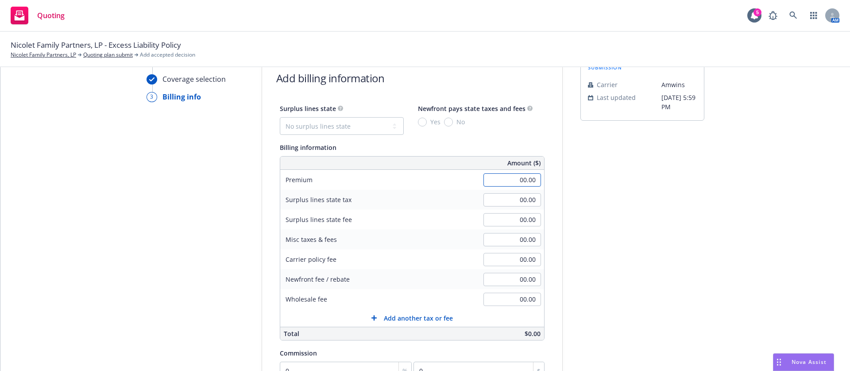
drag, startPoint x: 474, startPoint y: 177, endPoint x: 479, endPoint y: 178, distance: 5.9
click at [483, 177] on input "00.00" at bounding box center [512, 180] width 58 height 13
click at [580, 302] on div "submission Carrier [PERSON_NAME] Last updated [DATE] 5:59 PM" at bounding box center [642, 282] width 124 height 453
click at [500, 179] on input "1,365.93" at bounding box center [512, 180] width 58 height 13
type input "1,130.00"
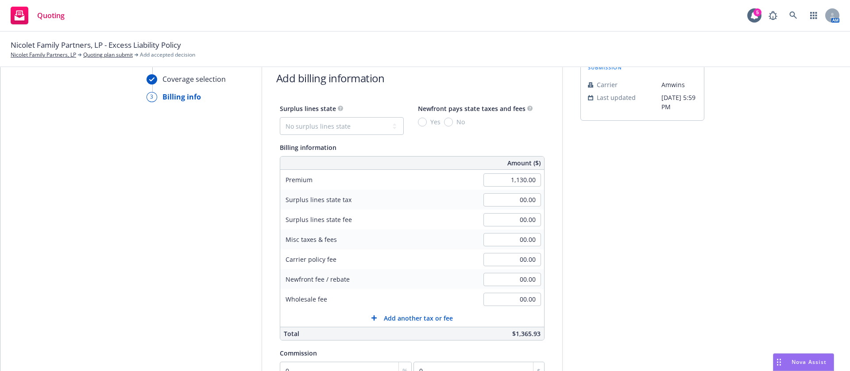
click at [625, 232] on div "submission Carrier [PERSON_NAME] Last updated [DATE] 5:59 PM" at bounding box center [642, 282] width 124 height 453
click at [499, 302] on input "00.00" at bounding box center [512, 299] width 58 height 13
type input "200.00"
click at [288, 122] on select "No surplus lines state [US_STATE] [US_STATE] [US_STATE] [US_STATE] [US_STATE] […" at bounding box center [342, 126] width 124 height 18
select select "CA"
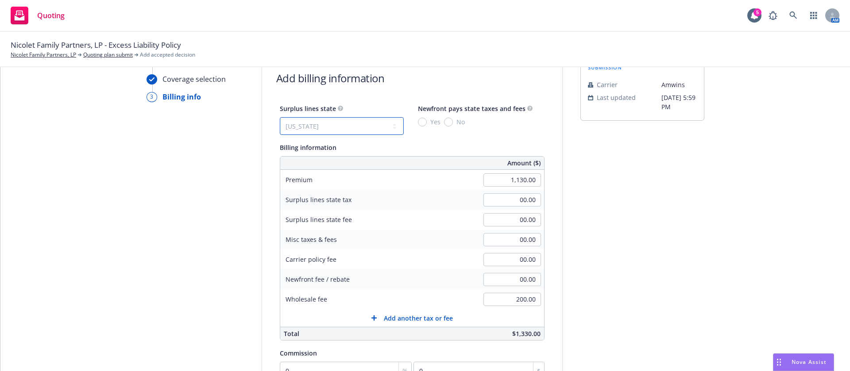
click at [280, 117] on select "No surplus lines state [US_STATE] [US_STATE] [US_STATE] [US_STATE] [US_STATE] […" at bounding box center [342, 126] width 124 height 18
type input "33.90"
type input "2.03"
click at [444, 122] on input "No" at bounding box center [448, 122] width 9 height 9
radio input "true"
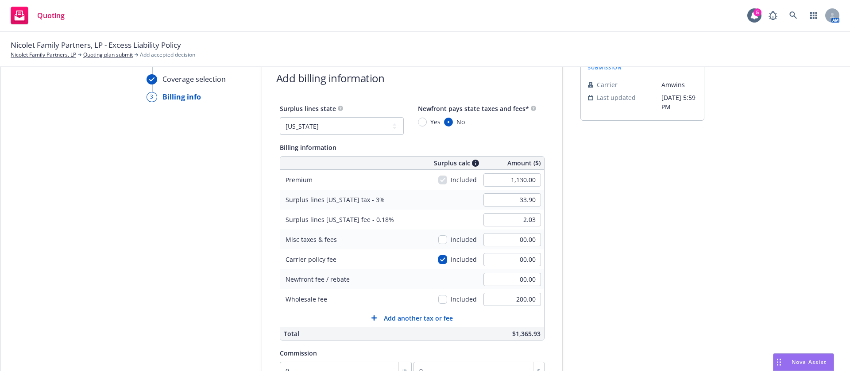
click at [674, 251] on div "submission Carrier [PERSON_NAME] Last updated [DATE] 5:59 PM" at bounding box center [642, 282] width 124 height 453
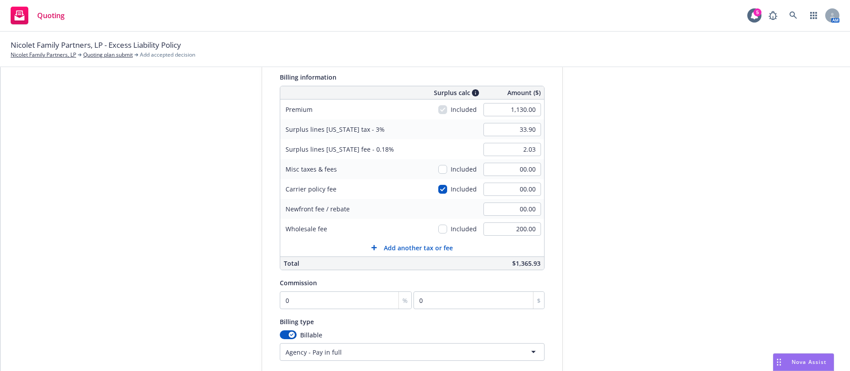
scroll to position [162, 0]
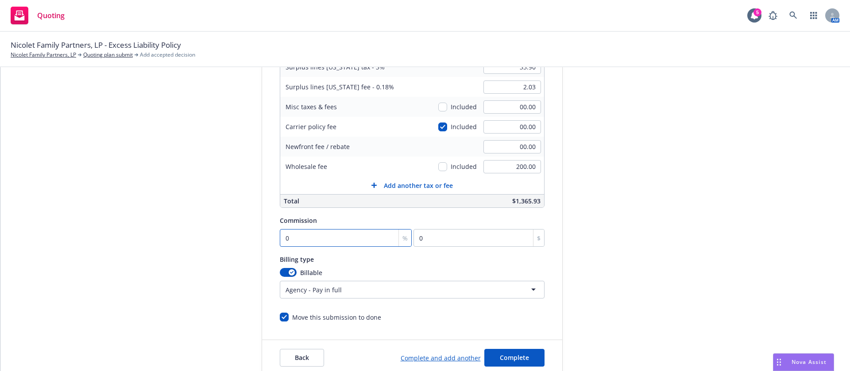
click at [289, 238] on input "0" at bounding box center [346, 238] width 132 height 18
type input "1"
type input "11.3"
type input "10"
type input "113"
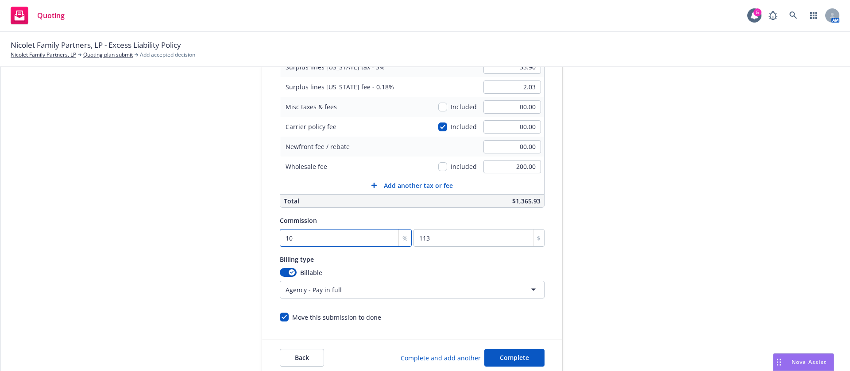
type input "10"
click at [176, 250] on div "Quote initiation Coverage selection 3 Billing info" at bounding box center [195, 149] width 97 height 453
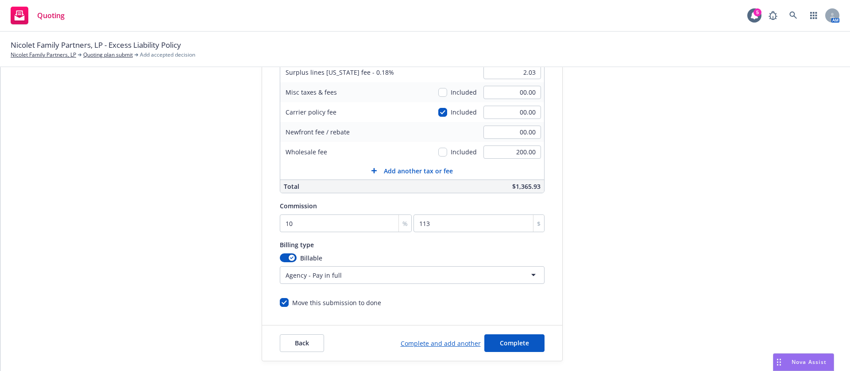
scroll to position [184, 0]
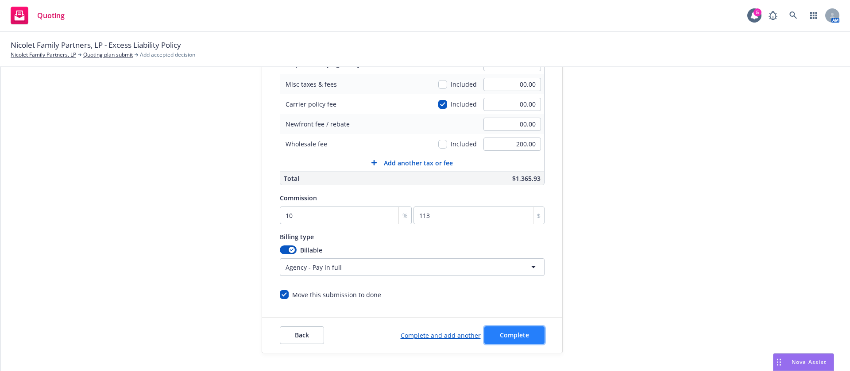
click at [502, 341] on button "Complete" at bounding box center [514, 336] width 60 height 18
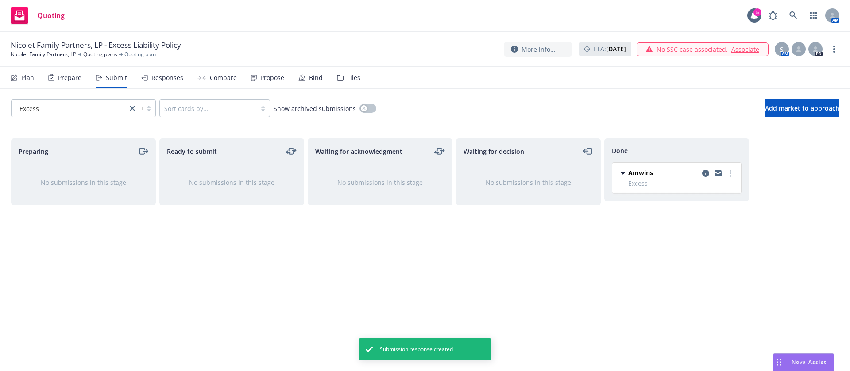
click at [201, 74] on div "Compare" at bounding box center [216, 77] width 39 height 21
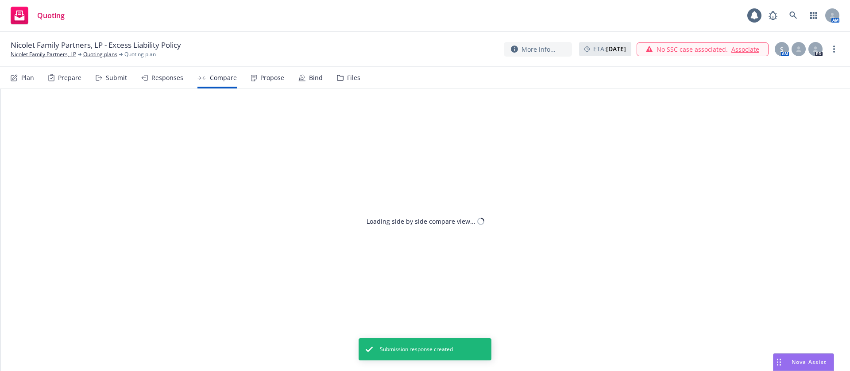
click at [260, 77] on div "Propose" at bounding box center [272, 77] width 24 height 7
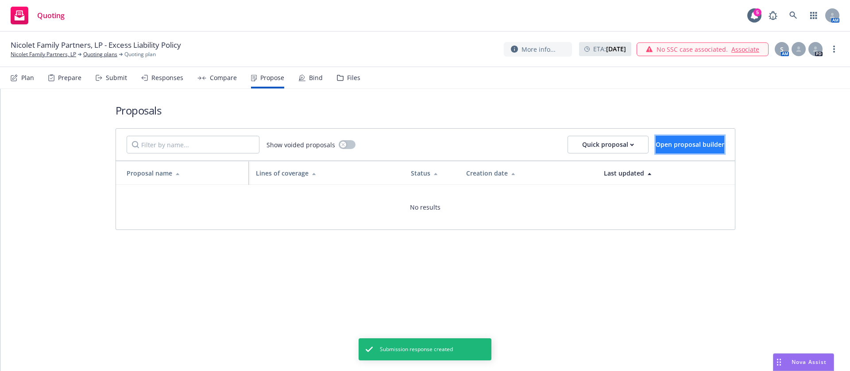
click at [682, 146] on span "Open proposal builder" at bounding box center [690, 144] width 69 height 8
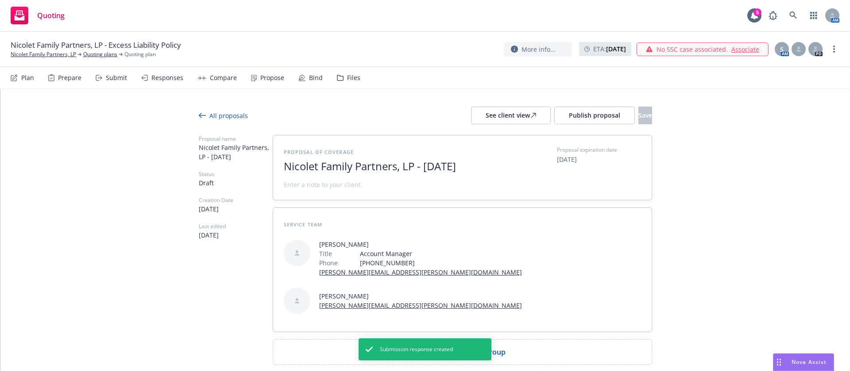
click at [419, 166] on span "Nicolet Family Partners, LP - [DATE]" at bounding box center [392, 166] width 217 height 13
drag, startPoint x: 423, startPoint y: 166, endPoint x: 72, endPoint y: 147, distance: 351.1
click at [72, 147] on div "All proposals See client view Publish proposal Save Proposal name [PERSON_NAME]…" at bounding box center [425, 253] width 850 height 329
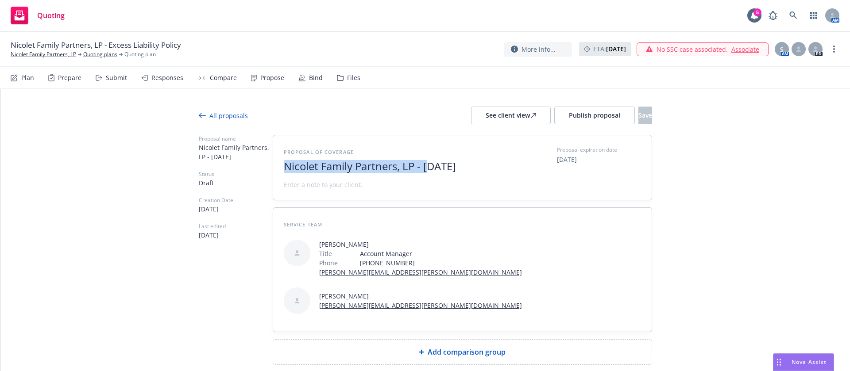
drag, startPoint x: 457, startPoint y: 164, endPoint x: 125, endPoint y: 172, distance: 332.6
click at [125, 172] on div "All proposals See client view Publish proposal Save Proposal name [PERSON_NAME]…" at bounding box center [425, 253] width 850 height 329
click at [346, 169] on span "2025" at bounding box center [392, 166] width 217 height 13
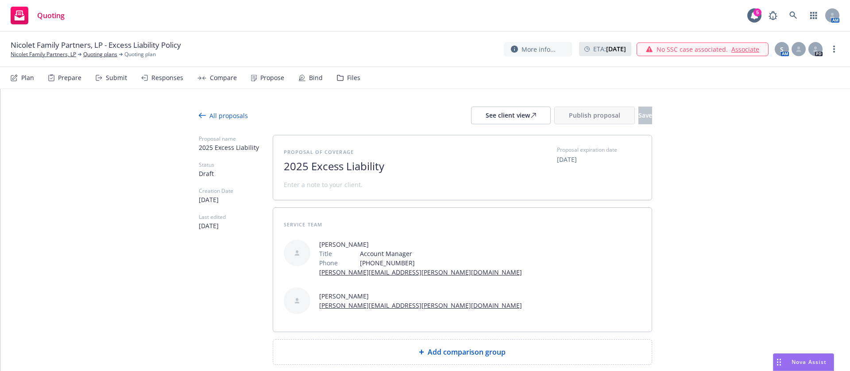
click at [415, 167] on span "2025 Excess Liability" at bounding box center [392, 166] width 217 height 13
click at [781, 199] on div "All proposals See client view Publish proposal Save Proposal name 2025 Excess L…" at bounding box center [425, 253] width 850 height 329
click at [439, 347] on span "Add comparison group" at bounding box center [467, 352] width 78 height 11
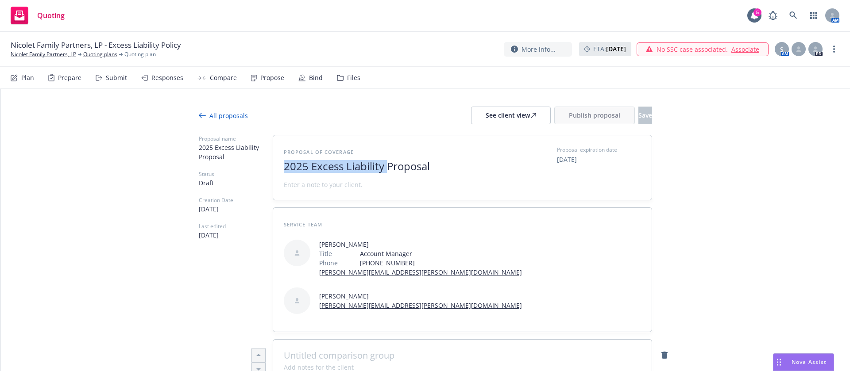
drag, startPoint x: 382, startPoint y: 164, endPoint x: 271, endPoint y: 172, distance: 111.4
click at [273, 172] on div "Proposal of coverage 2025 Excess Liability Proposal Proposal expiration date [D…" at bounding box center [462, 167] width 379 height 65
copy span "2025 Excess Liability"
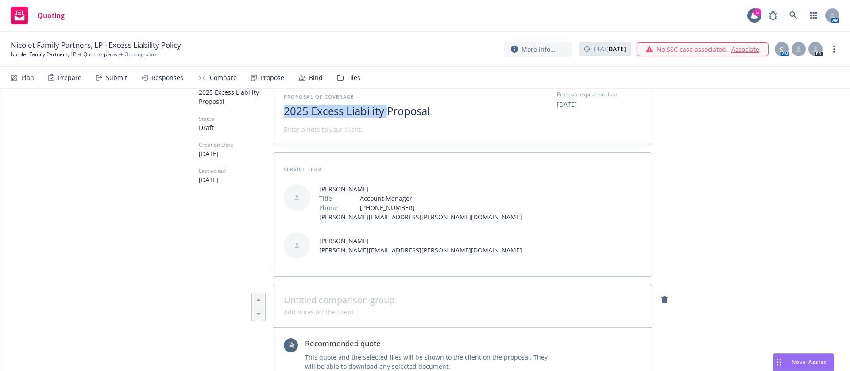
scroll to position [133, 0]
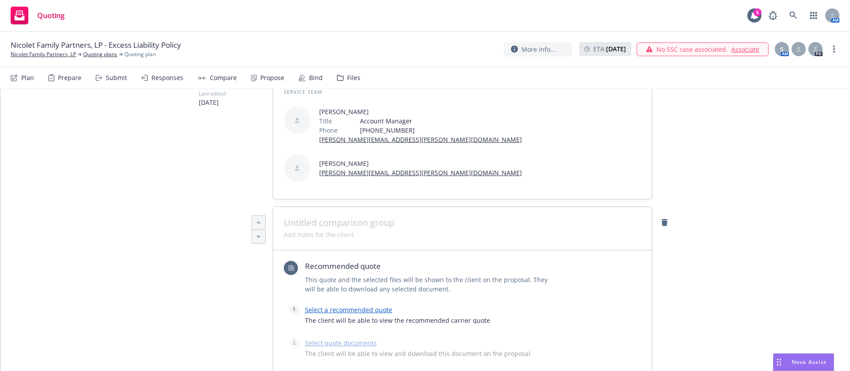
type textarea "x"
click at [324, 218] on span at bounding box center [462, 223] width 357 height 11
paste span
click at [148, 264] on div "All proposals See client view Publish proposal Save Proposal name 2025 Excess L…" at bounding box center [425, 352] width 850 height 792
click at [305, 317] on span "The client will be able to view the recommended carrier quote" at bounding box center [462, 321] width 315 height 9
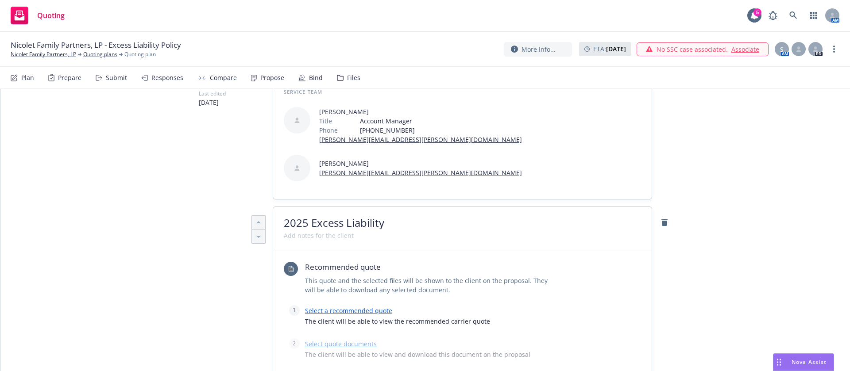
click at [305, 307] on link "Select a recommended quote" at bounding box center [348, 311] width 87 height 8
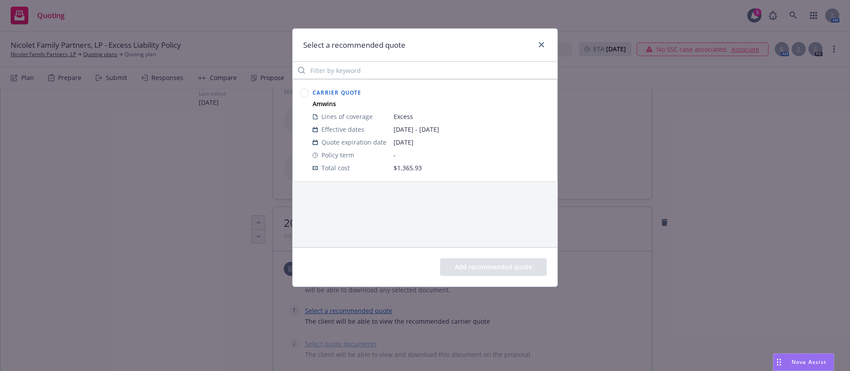
click at [305, 94] on circle at bounding box center [305, 93] width 8 height 8
click at [514, 266] on button "Add recommended quote" at bounding box center [493, 268] width 107 height 18
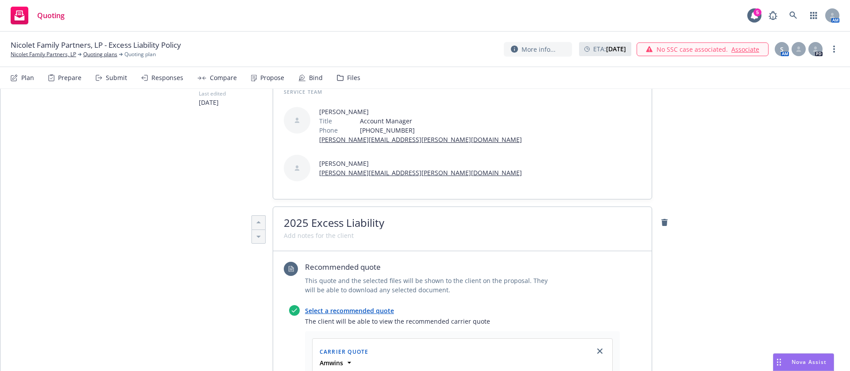
scroll to position [266, 0]
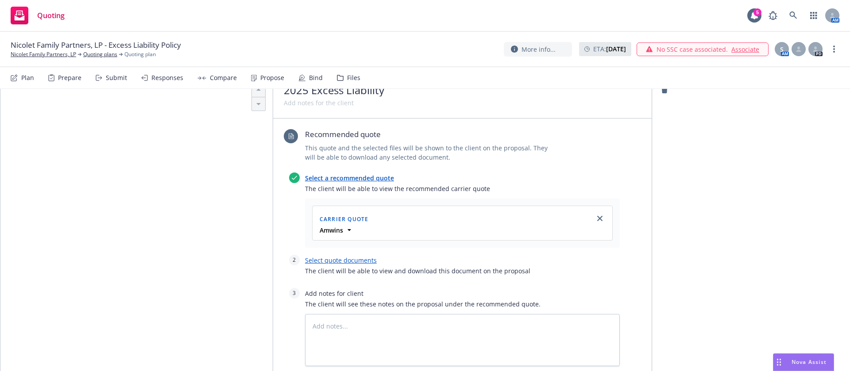
click at [352, 256] on link "Select quote documents" at bounding box center [341, 260] width 72 height 8
type textarea "x"
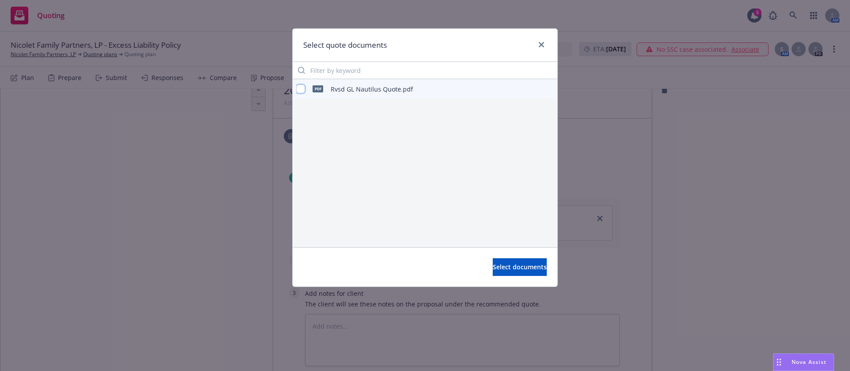
click at [303, 90] on input "checkbox" at bounding box center [300, 89] width 9 height 9
checkbox input "true"
click at [526, 269] on span "Select documents" at bounding box center [520, 267] width 54 height 8
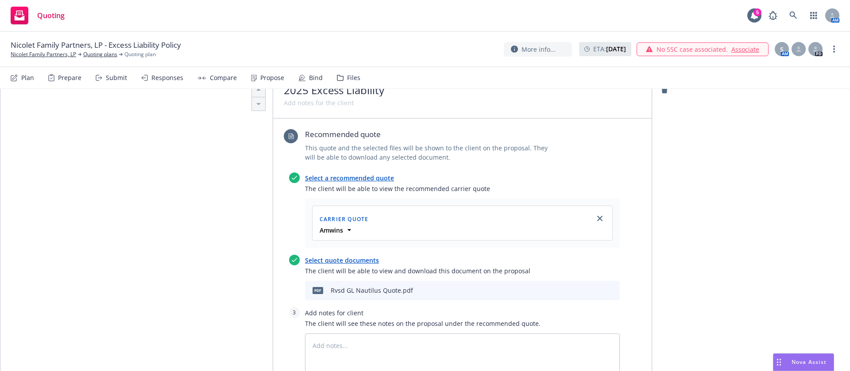
click at [673, 279] on div "All proposals See client view Publish proposal Save Proposal name 2025 Excess L…" at bounding box center [425, 256] width 850 height 866
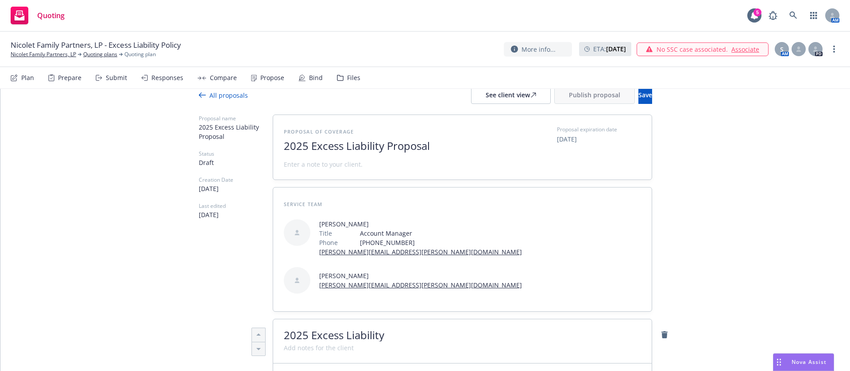
scroll to position [0, 0]
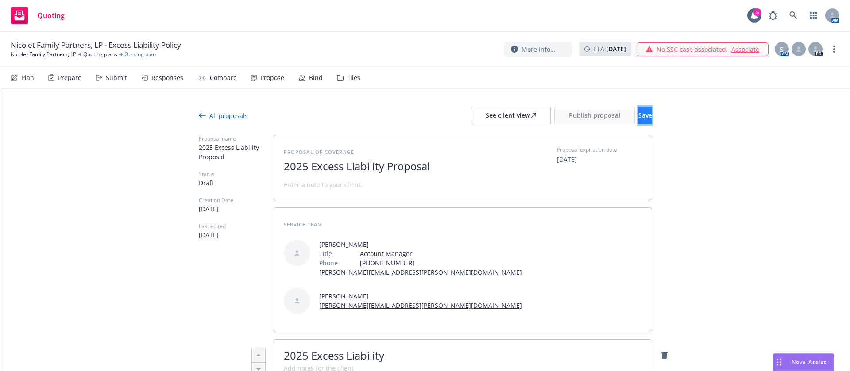
click at [638, 117] on span "Save" at bounding box center [645, 115] width 14 height 8
click at [486, 112] on div "See client view" at bounding box center [511, 115] width 50 height 17
click at [554, 108] on button "Publish proposal" at bounding box center [594, 116] width 81 height 18
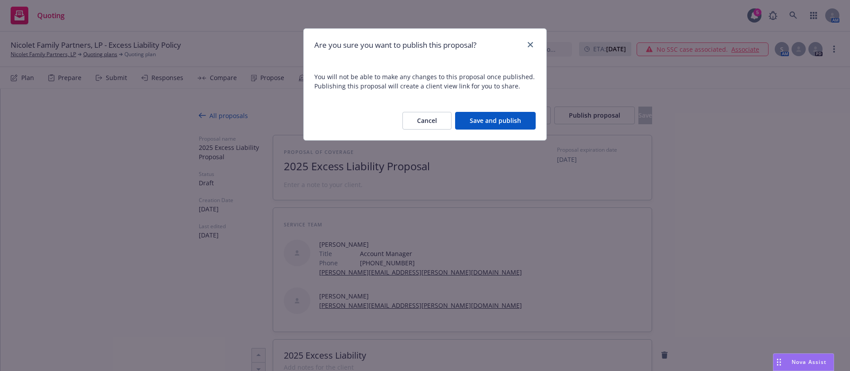
click at [485, 109] on div "Cancel Save and publish" at bounding box center [425, 120] width 243 height 39
click at [487, 116] on button "Save and publish" at bounding box center [495, 121] width 81 height 18
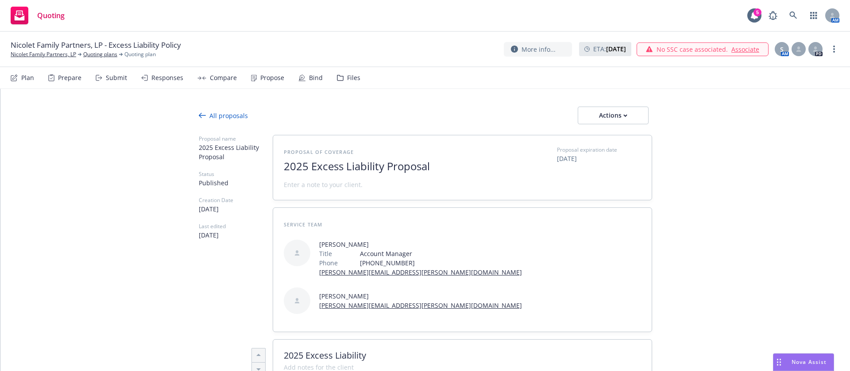
type textarea "x"
click at [265, 77] on div "Propose" at bounding box center [272, 77] width 24 height 7
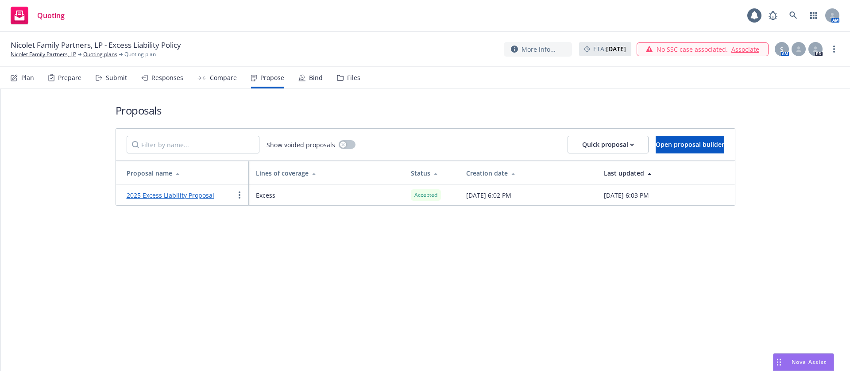
click at [317, 78] on div "Bind" at bounding box center [316, 77] width 14 height 7
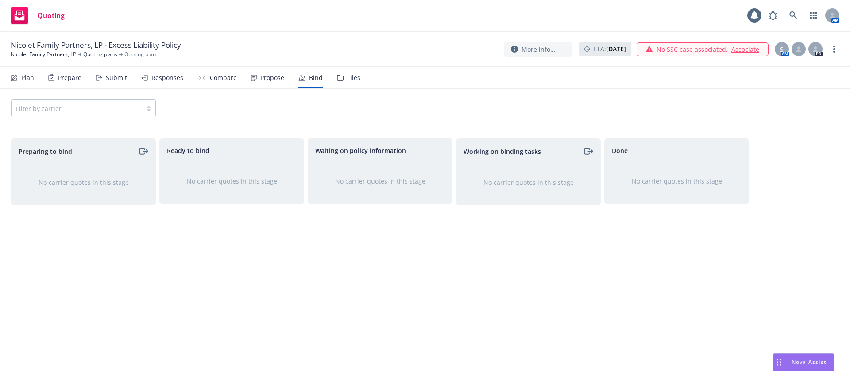
click at [103, 171] on div "No carrier quotes in this stage" at bounding box center [84, 183] width 144 height 38
click at [121, 106] on div "Filter by carrier" at bounding box center [83, 109] width 145 height 18
click at [272, 79] on div "Propose" at bounding box center [272, 77] width 24 height 7
